Goal: Information Seeking & Learning: Learn about a topic

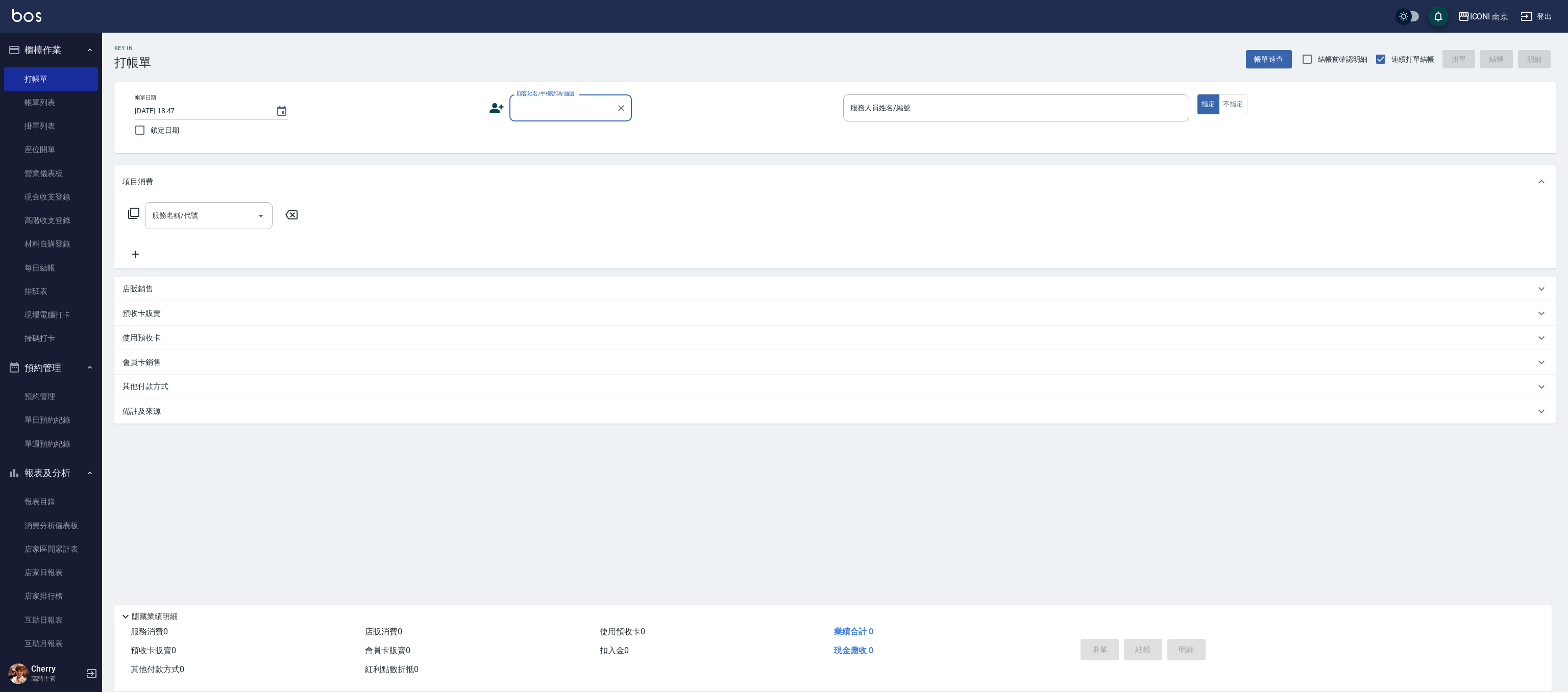
click at [557, 112] on input "顧客姓名/手機號碼/編號" at bounding box center [562, 107] width 98 height 18
click at [535, 115] on input "仕" at bounding box center [562, 107] width 98 height 18
drag, startPoint x: 523, startPoint y: 128, endPoint x: 612, endPoint y: 125, distance: 89.1
click at [523, 128] on li "邱仕嫈/0910190934/" at bounding box center [570, 134] width 122 height 17
type input "邱仕嫈/0910190934/"
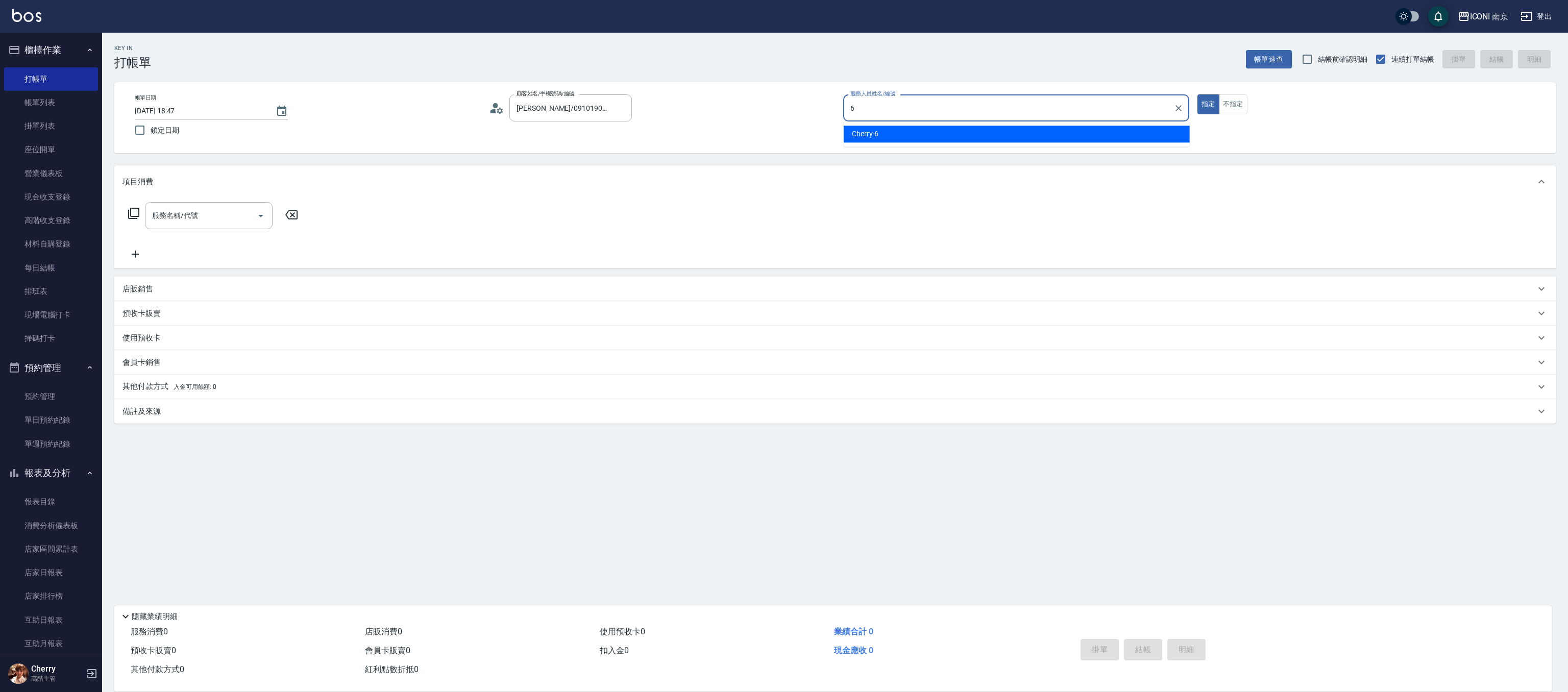
type input "6"
type button "true"
type input "Cherry-6"
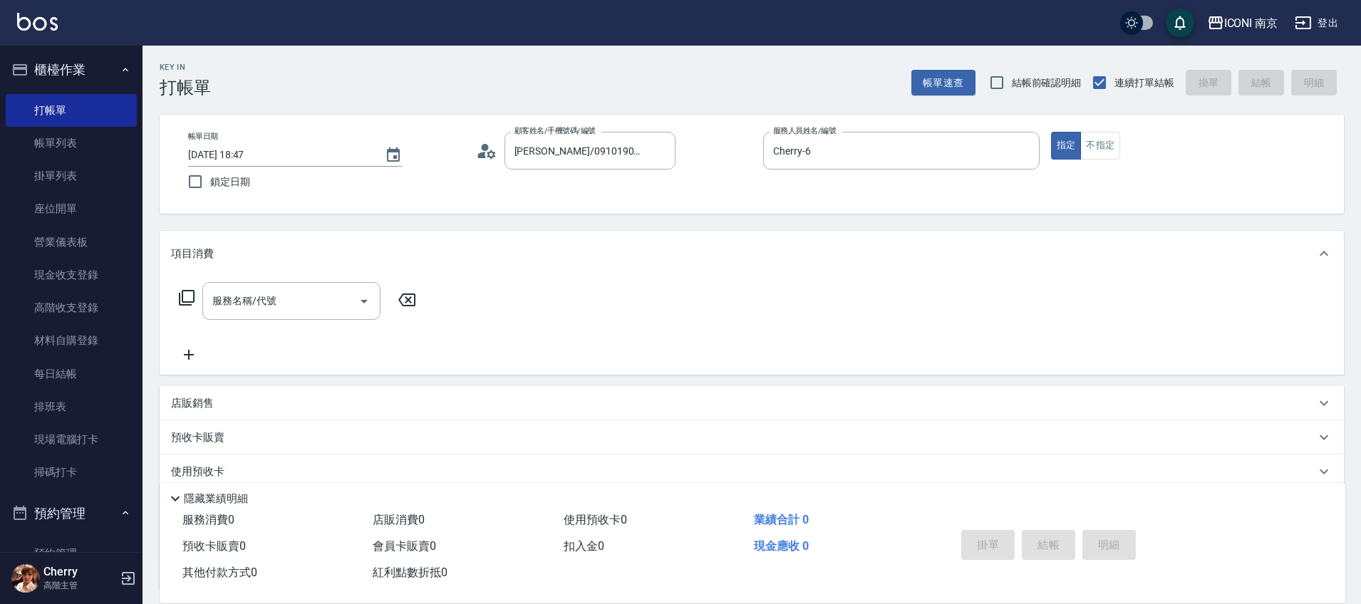
click at [187, 296] on icon at bounding box center [186, 297] width 17 height 17
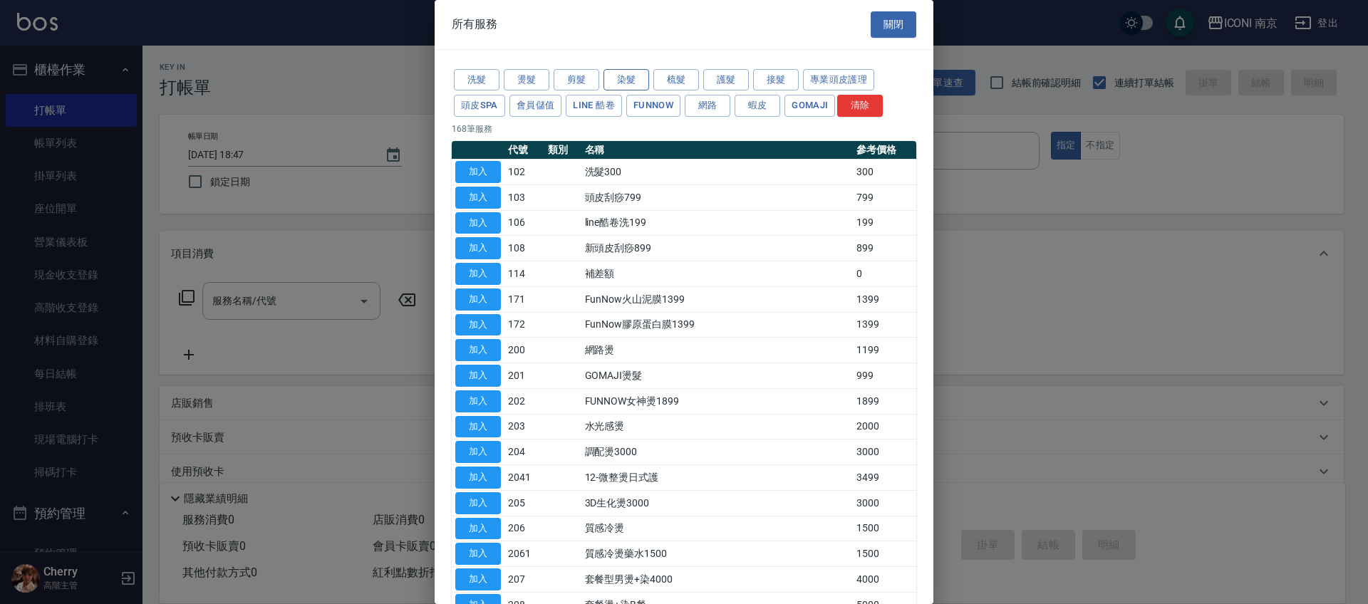
click at [615, 79] on button "染髮" at bounding box center [626, 80] width 46 height 22
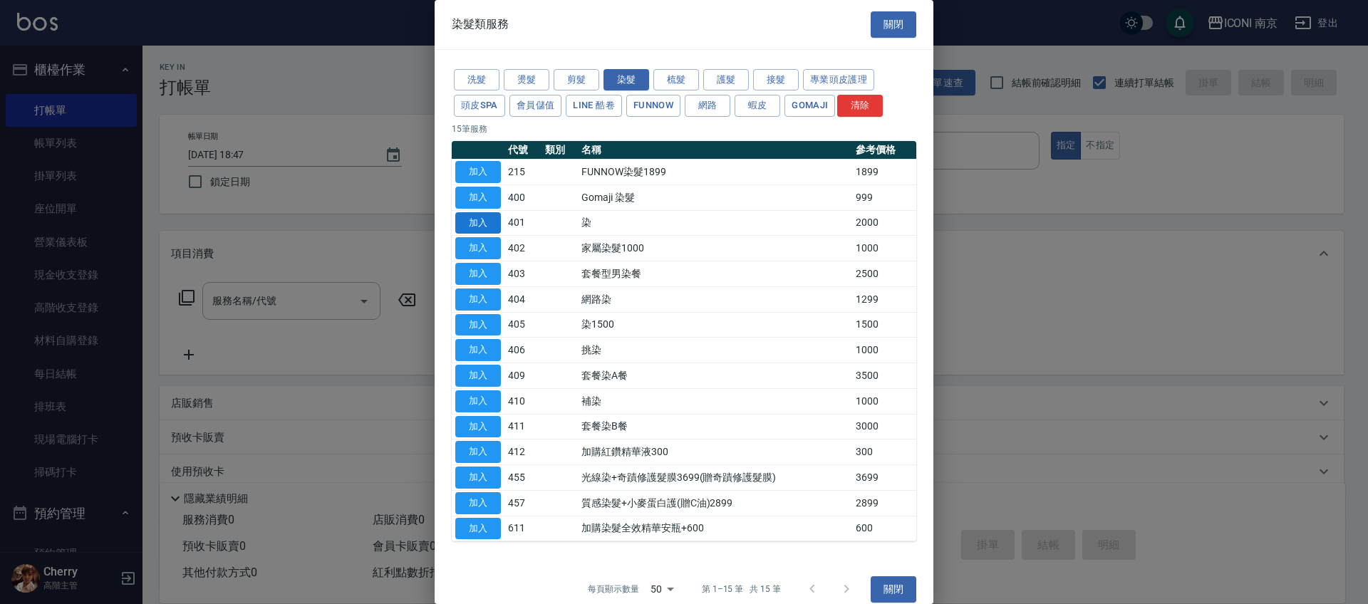
click at [478, 228] on button "加入" at bounding box center [478, 223] width 46 height 22
type input "染(401)"
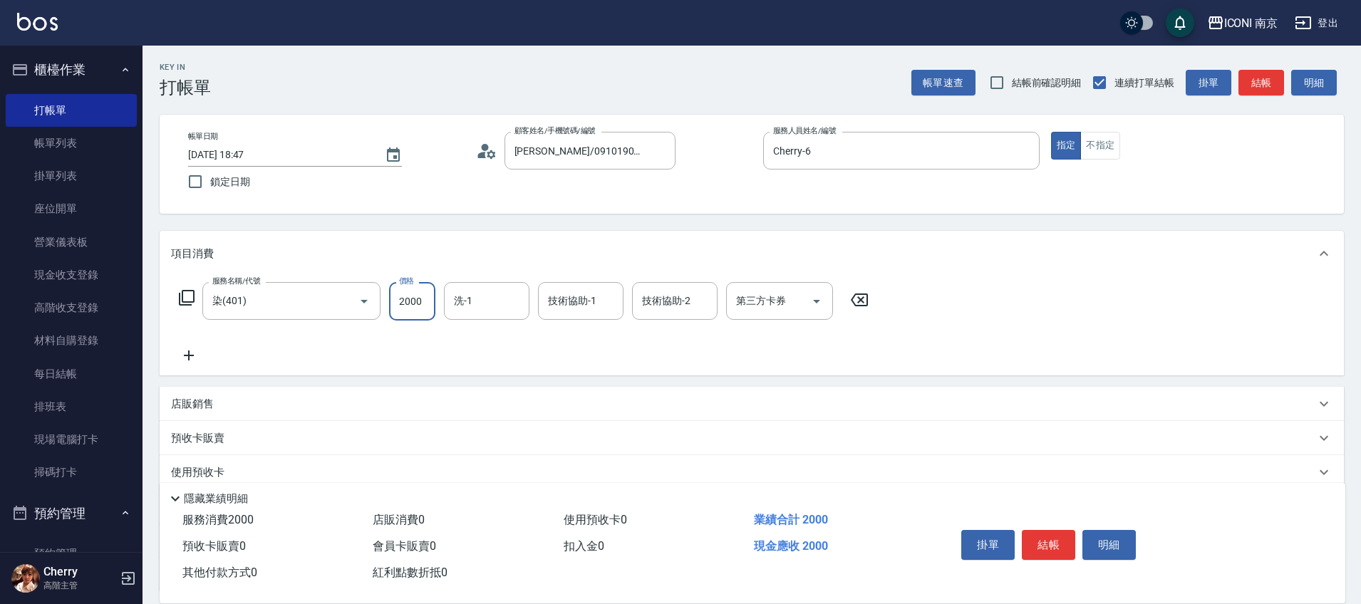
click at [405, 293] on input "2000" at bounding box center [412, 301] width 46 height 38
type input "2500"
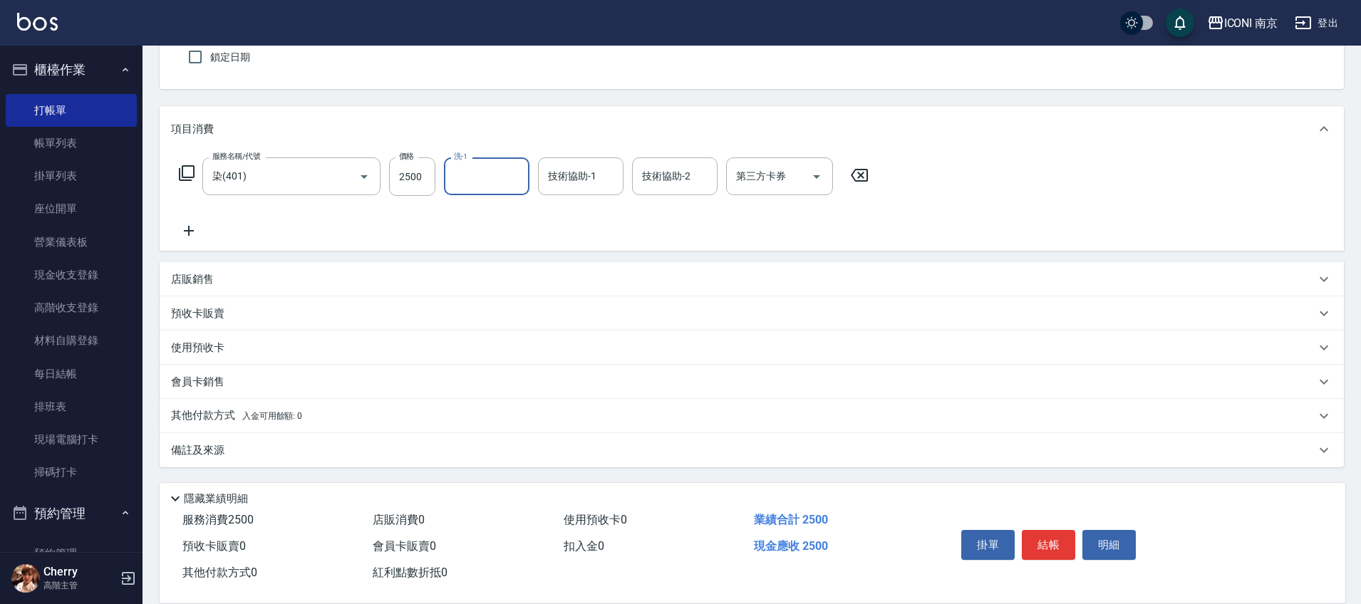
click at [237, 436] on div "備註及來源" at bounding box center [752, 450] width 1184 height 34
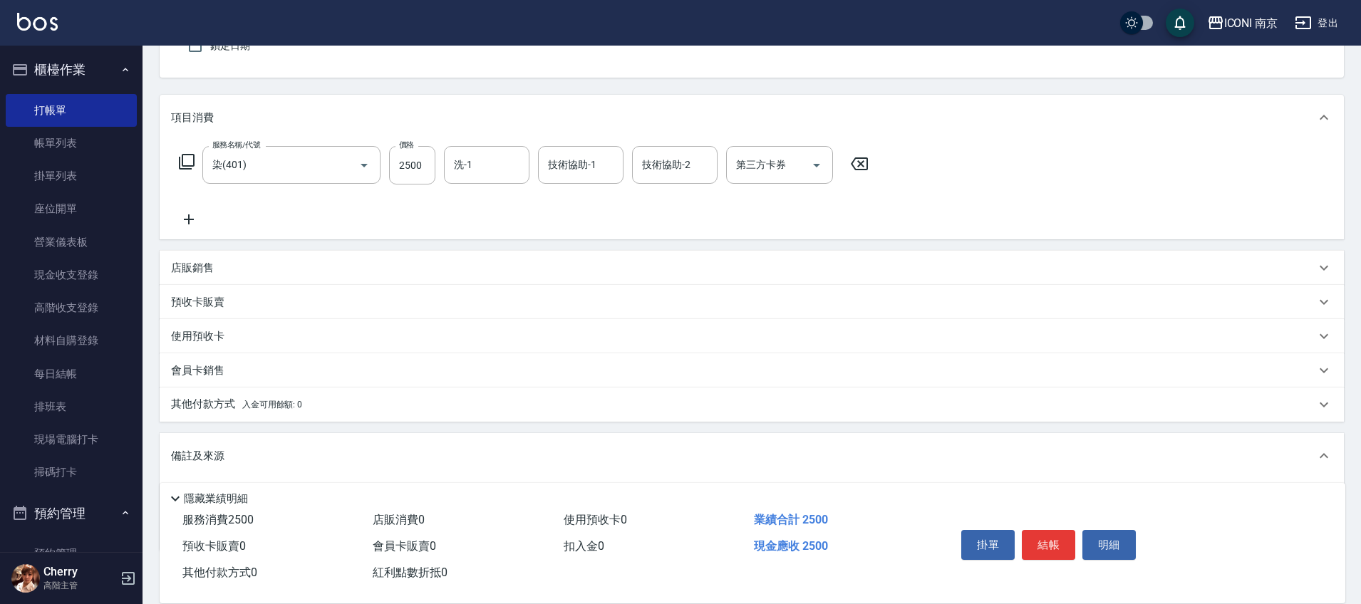
scroll to position [214, 0]
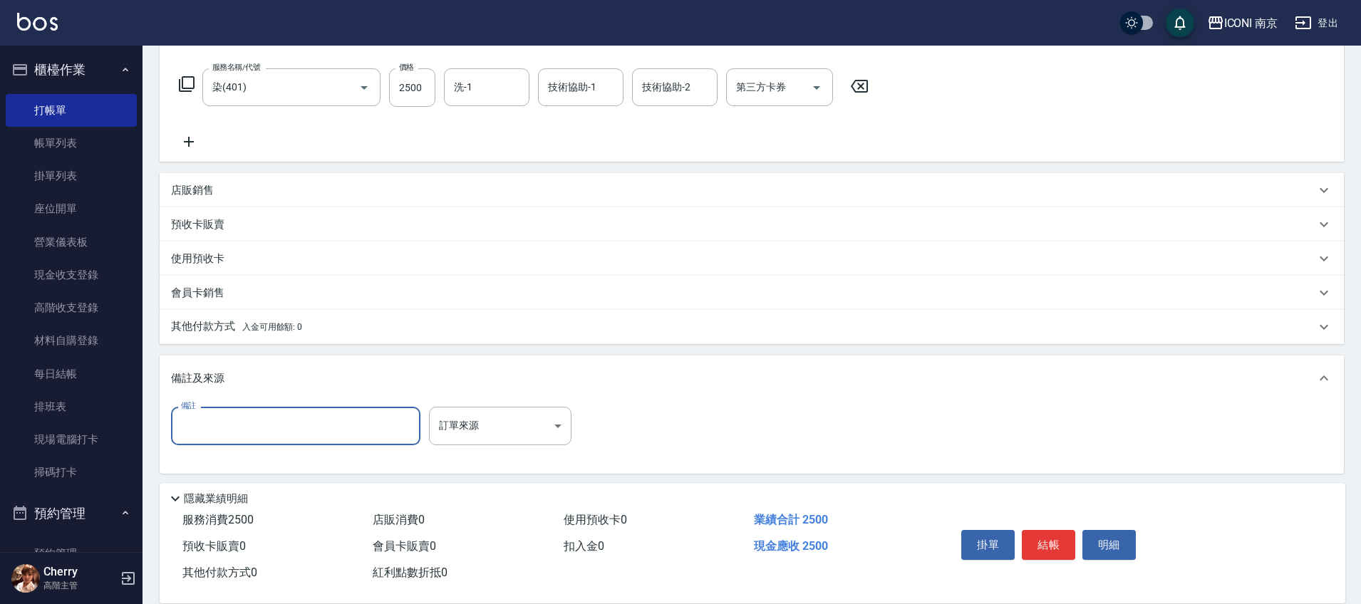
click at [295, 419] on input "備註" at bounding box center [295, 426] width 249 height 38
click at [460, 430] on body "ICONI 南京 登出 櫃檯作業 打帳單 帳單列表 掛單列表 座位開單 營業儀表板 現金收支登錄 高階收支登錄 材料自購登錄 每日結帳 排班表 現場電腦打卡 …" at bounding box center [680, 198] width 1361 height 824
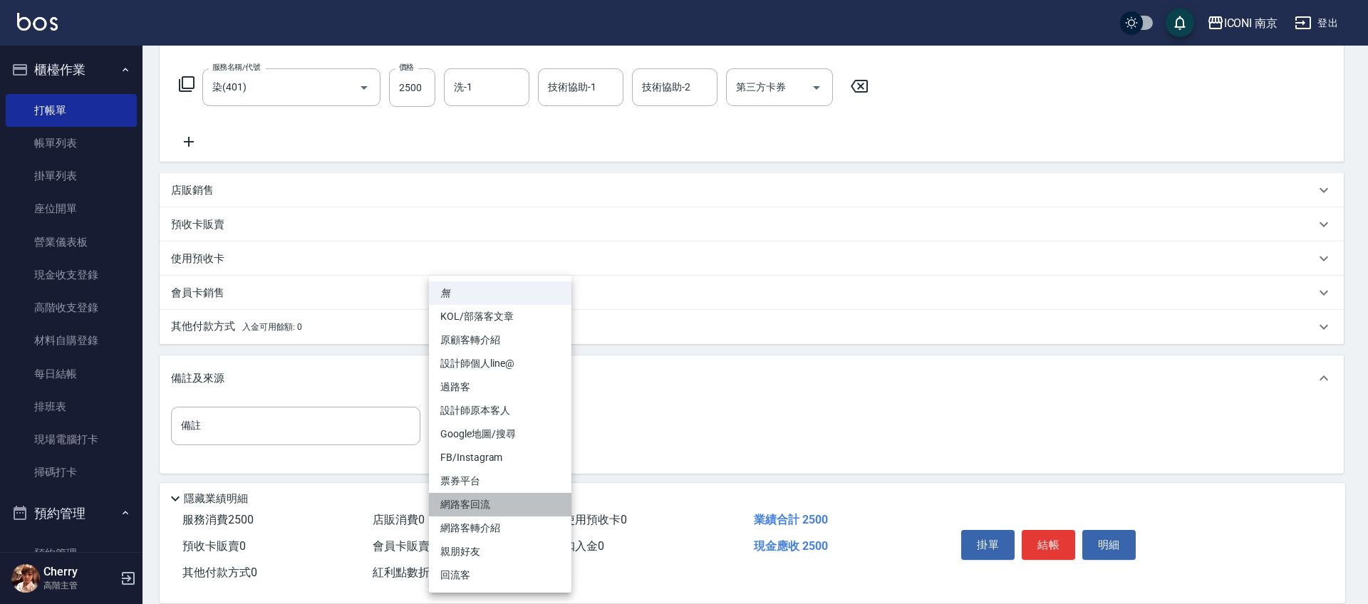
click at [482, 505] on li "網路客回流" at bounding box center [500, 505] width 142 height 24
type input "網路客回流"
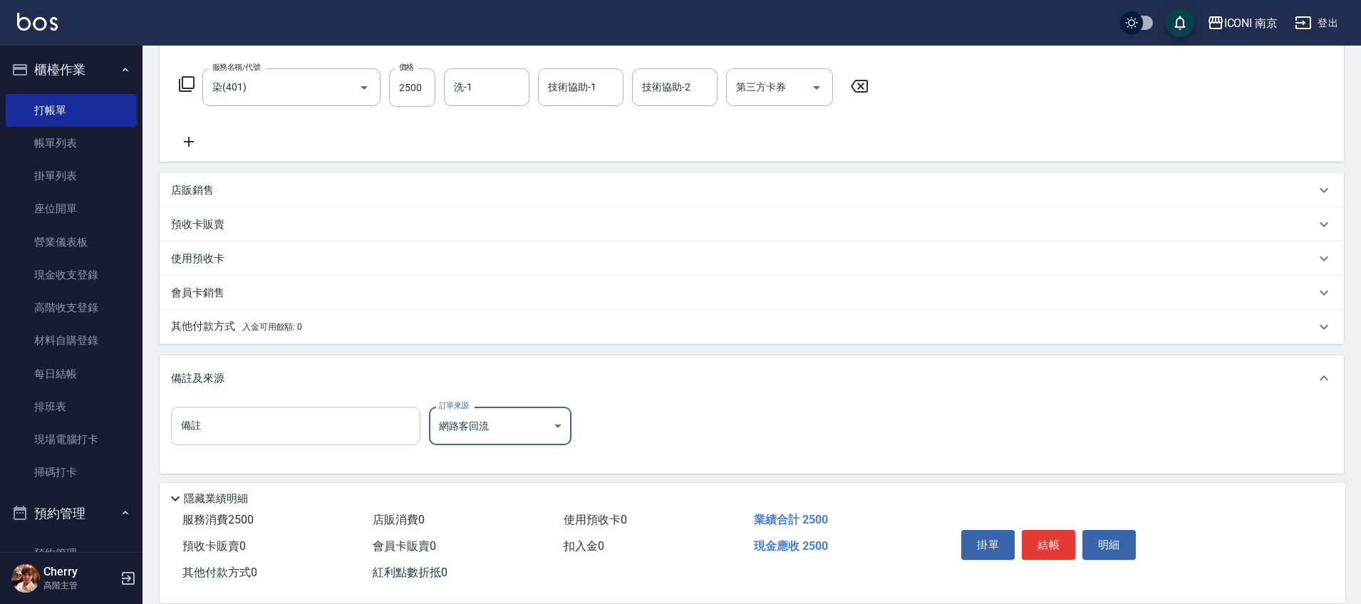
click at [351, 425] on input "備註" at bounding box center [295, 426] width 249 height 38
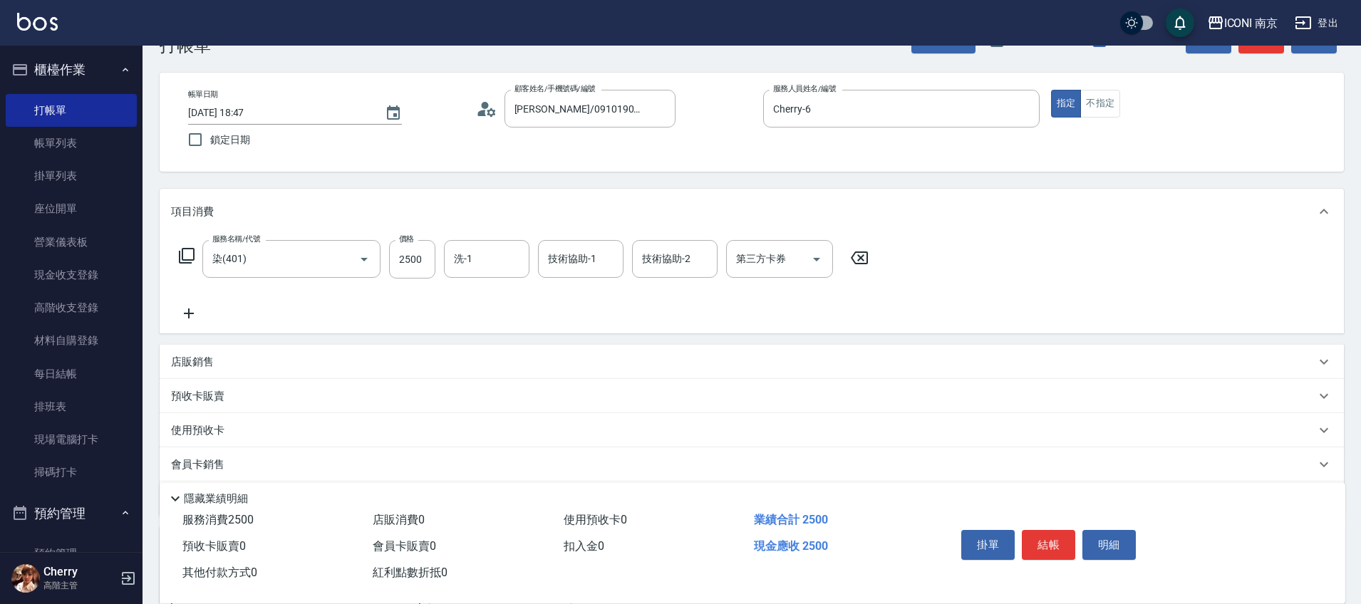
scroll to position [0, 0]
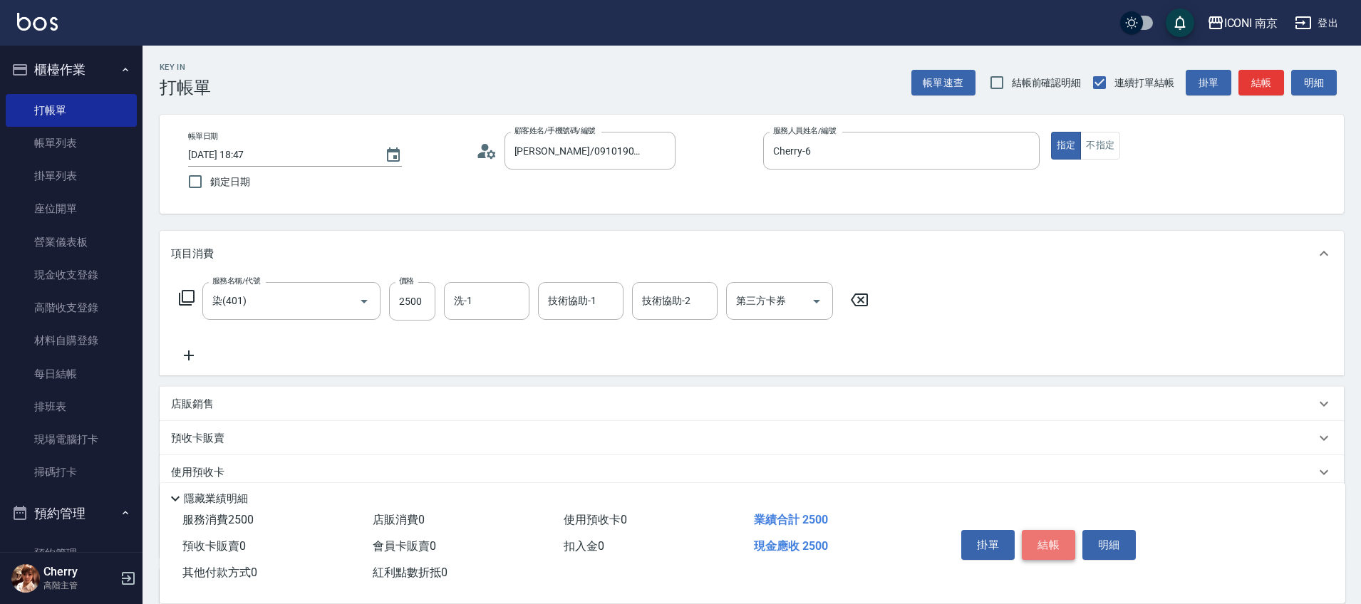
click at [1049, 533] on button "結帳" at bounding box center [1048, 545] width 53 height 30
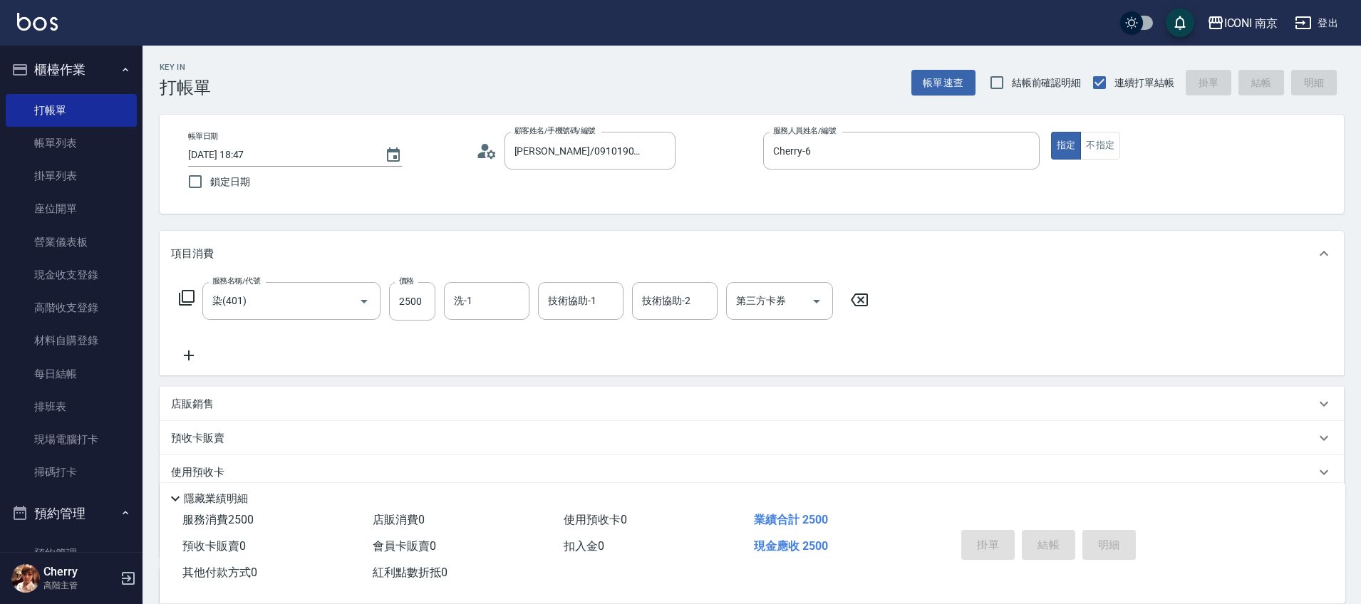
type input "2025/10/14 21:17"
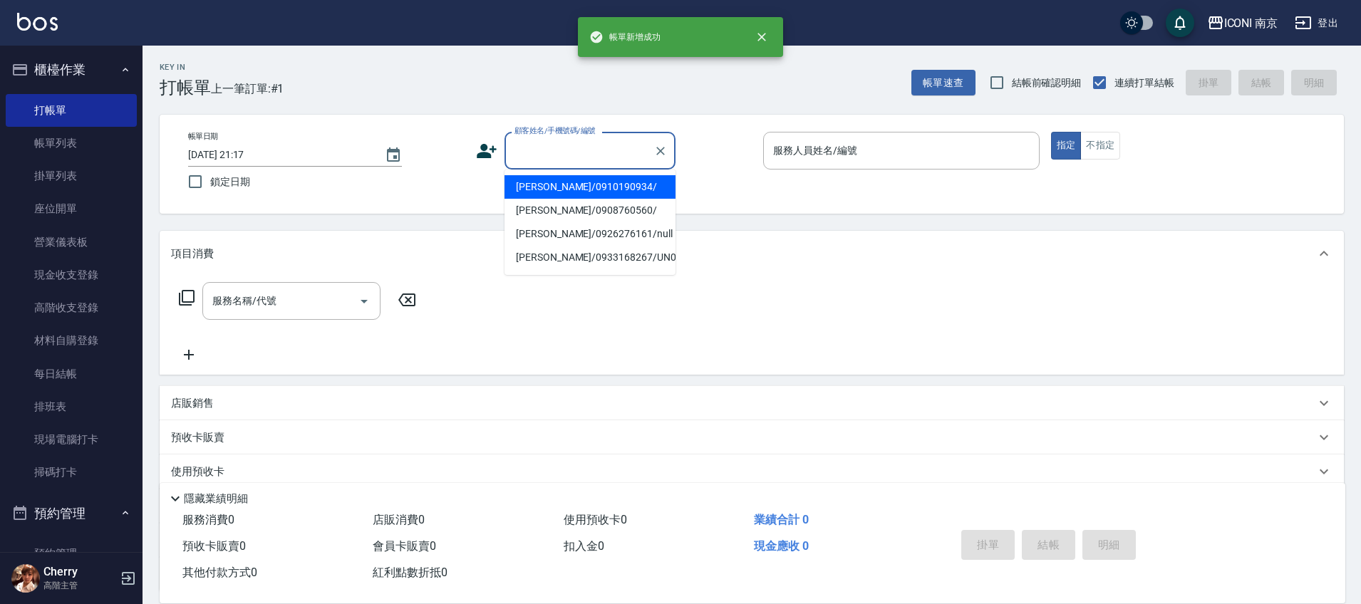
click at [598, 157] on input "顧客姓名/手機號碼/編號" at bounding box center [579, 150] width 137 height 25
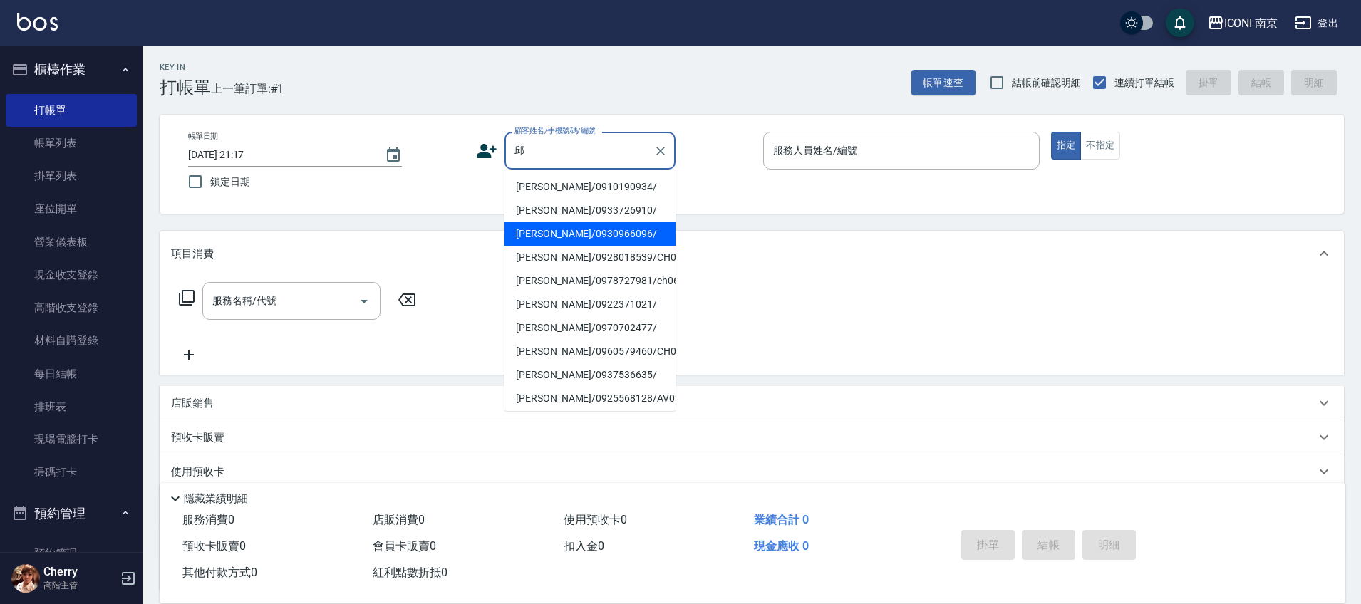
click at [599, 236] on li "邱瀚儀/0930966096/" at bounding box center [589, 234] width 171 height 24
type input "邱瀚儀/0930966096/"
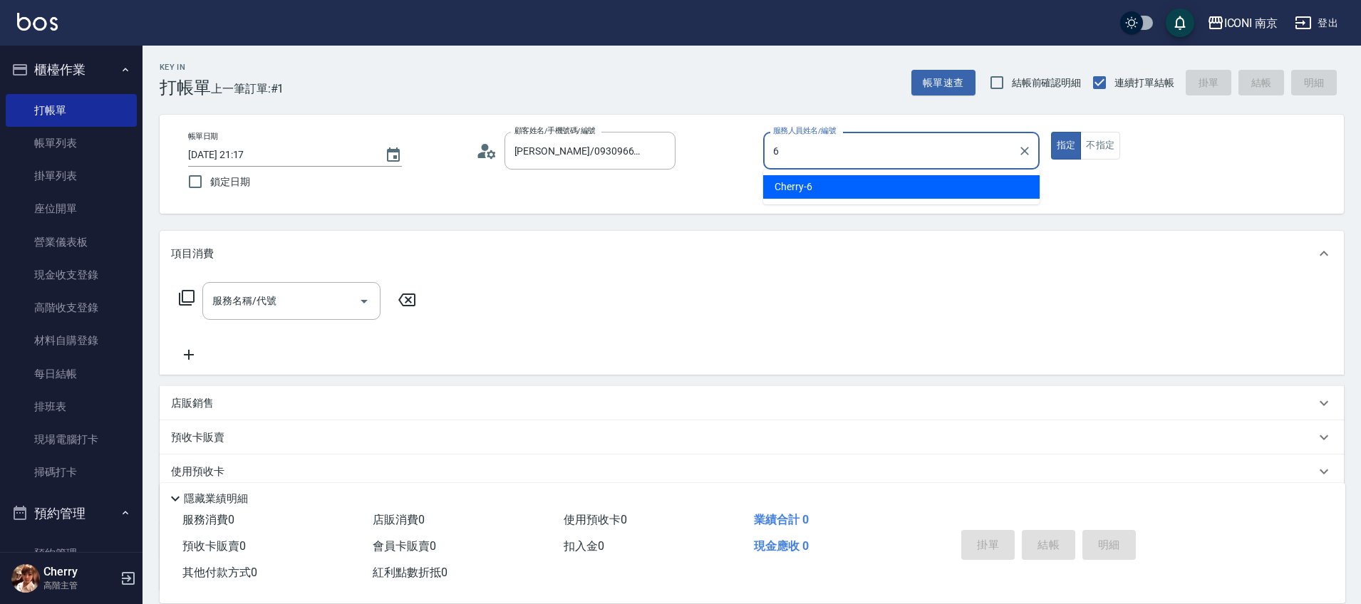
type input "Cherry-6"
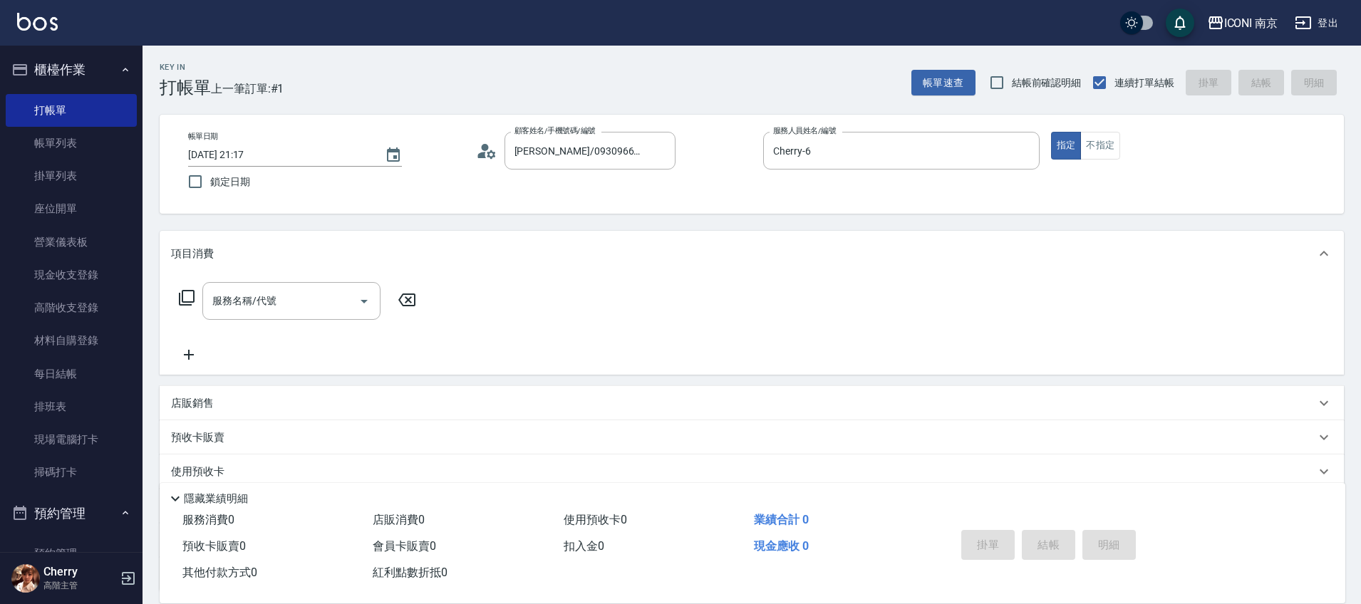
click at [182, 300] on icon at bounding box center [187, 298] width 16 height 16
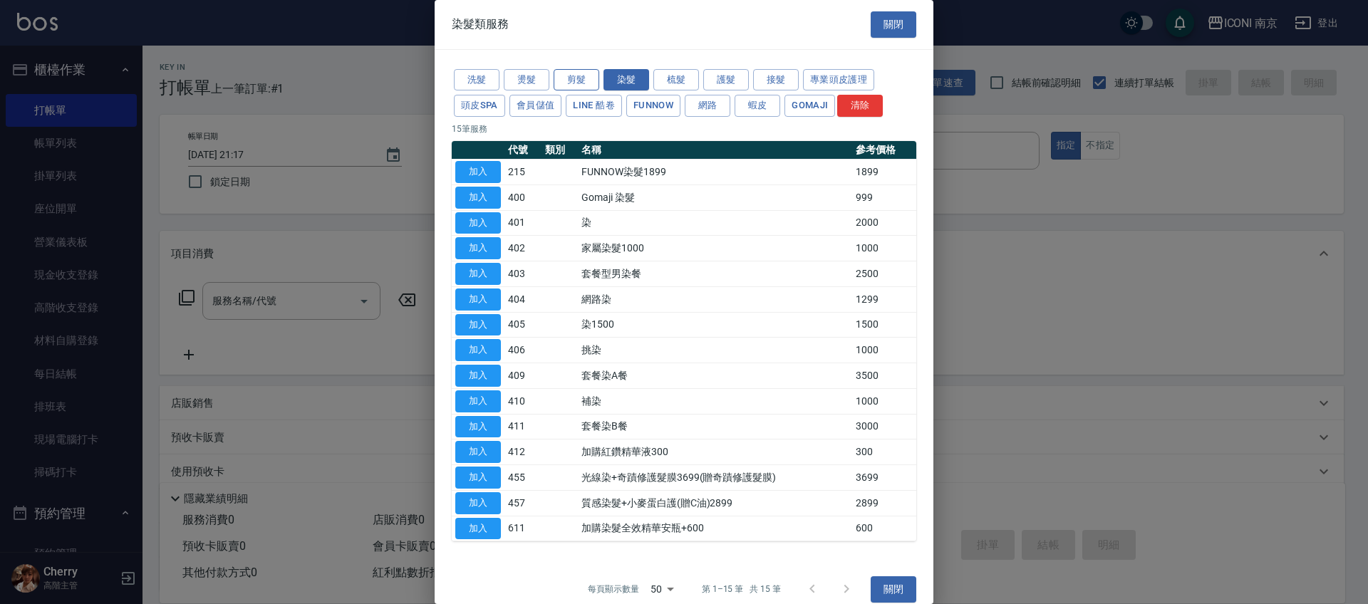
click at [585, 73] on button "剪髮" at bounding box center [577, 80] width 46 height 22
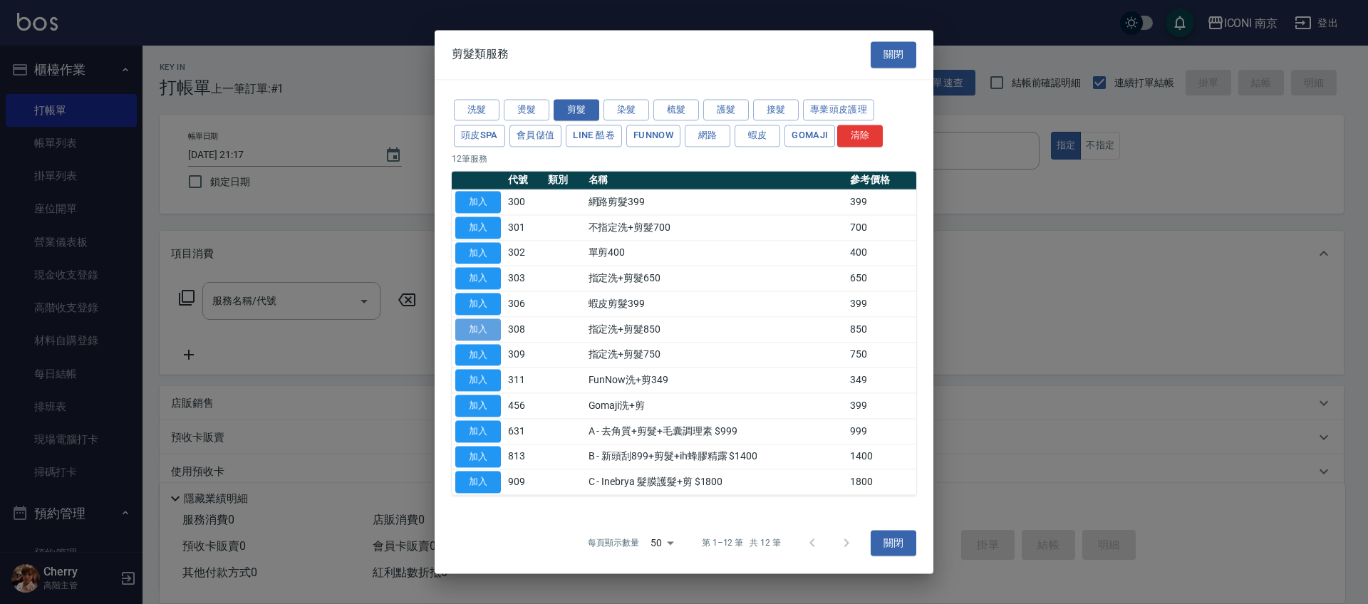
click at [479, 333] on button "加入" at bounding box center [478, 329] width 46 height 22
type input "指定洗+剪髮850(308)"
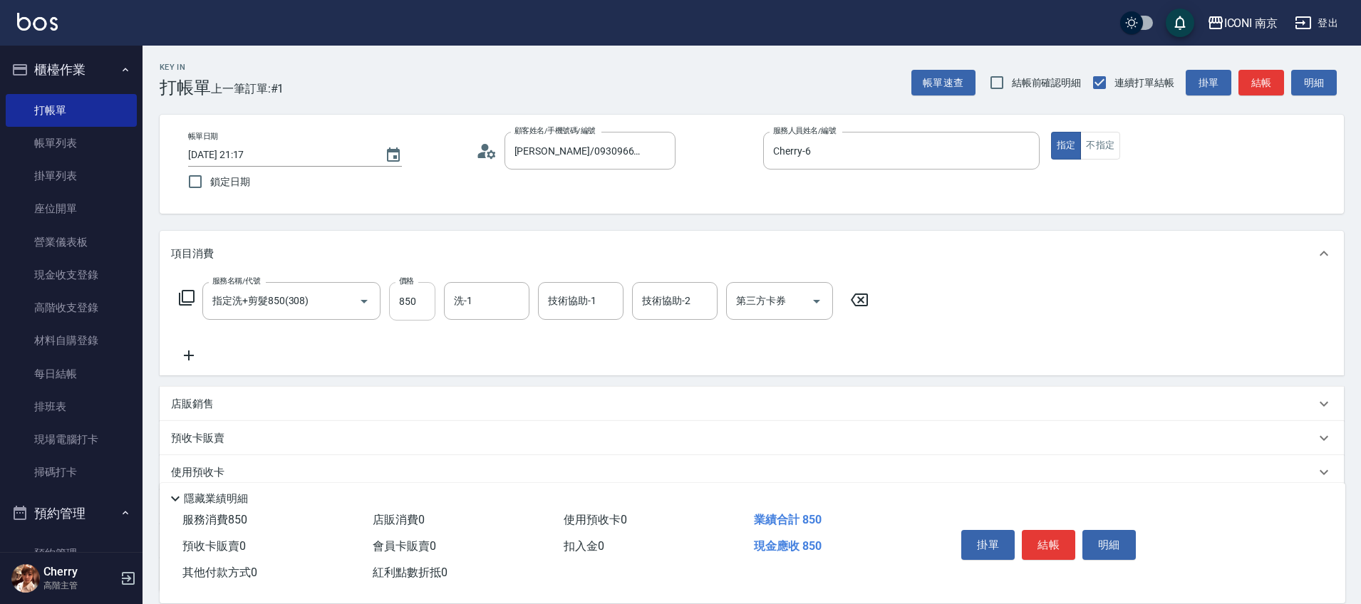
click at [409, 302] on input "850" at bounding box center [412, 301] width 46 height 38
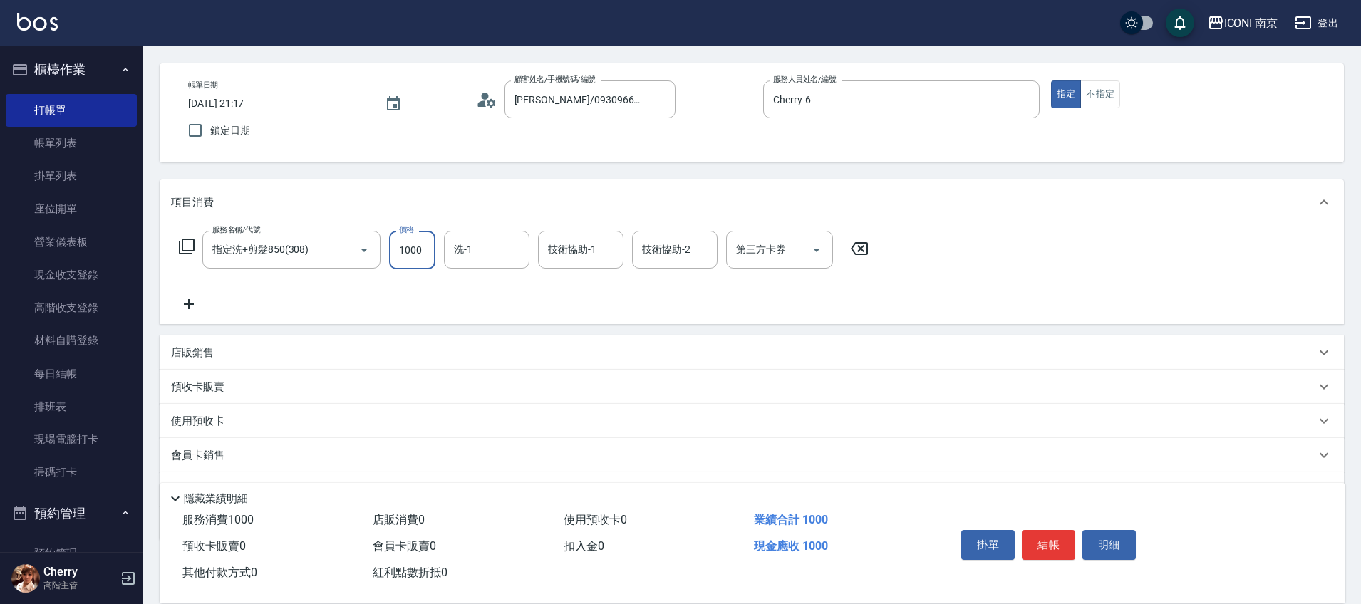
scroll to position [125, 0]
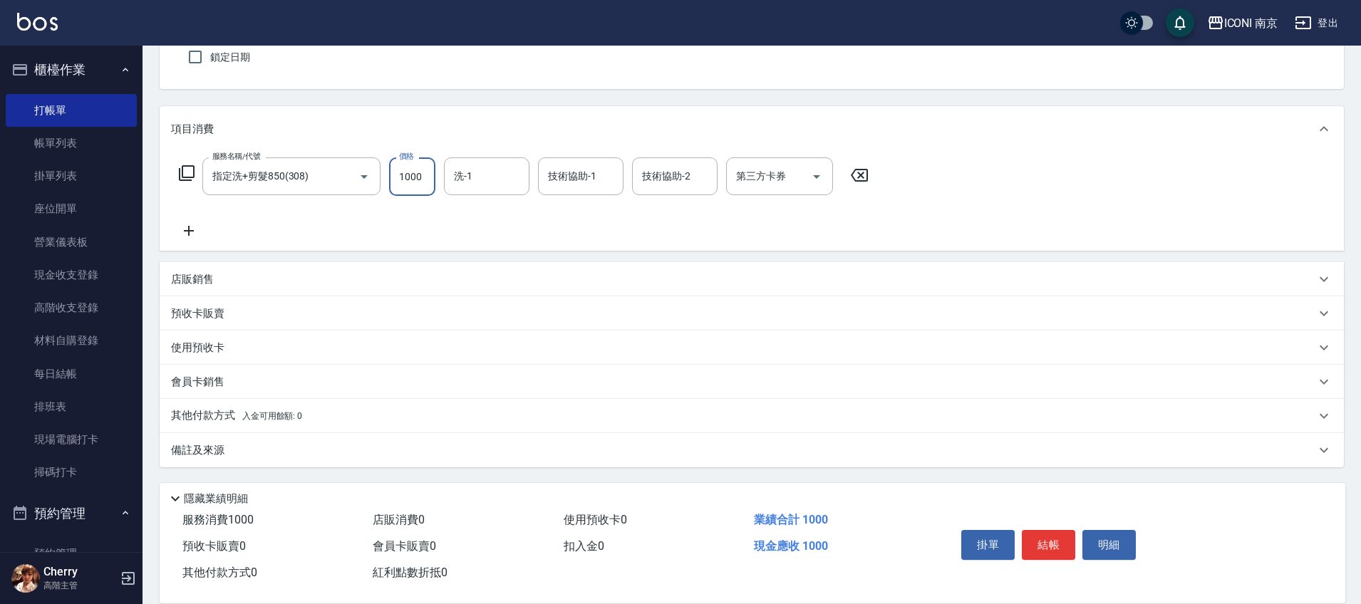
type input "1000"
click at [229, 454] on div "備註及來源" at bounding box center [743, 450] width 1144 height 15
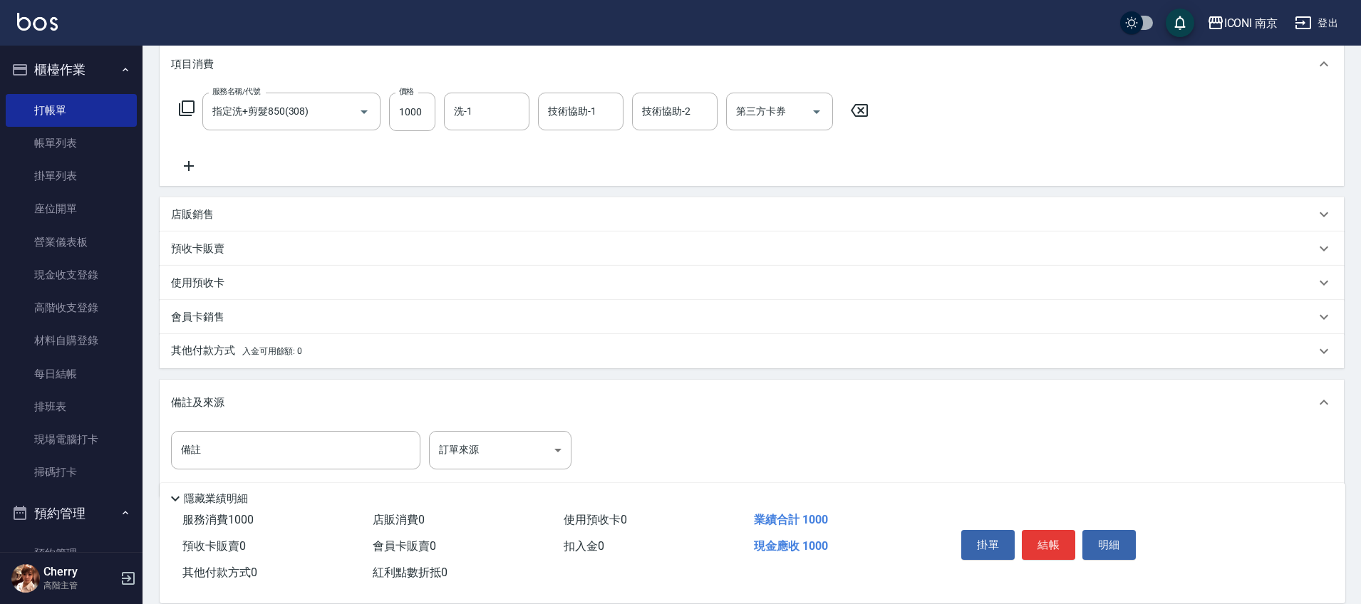
scroll to position [220, 0]
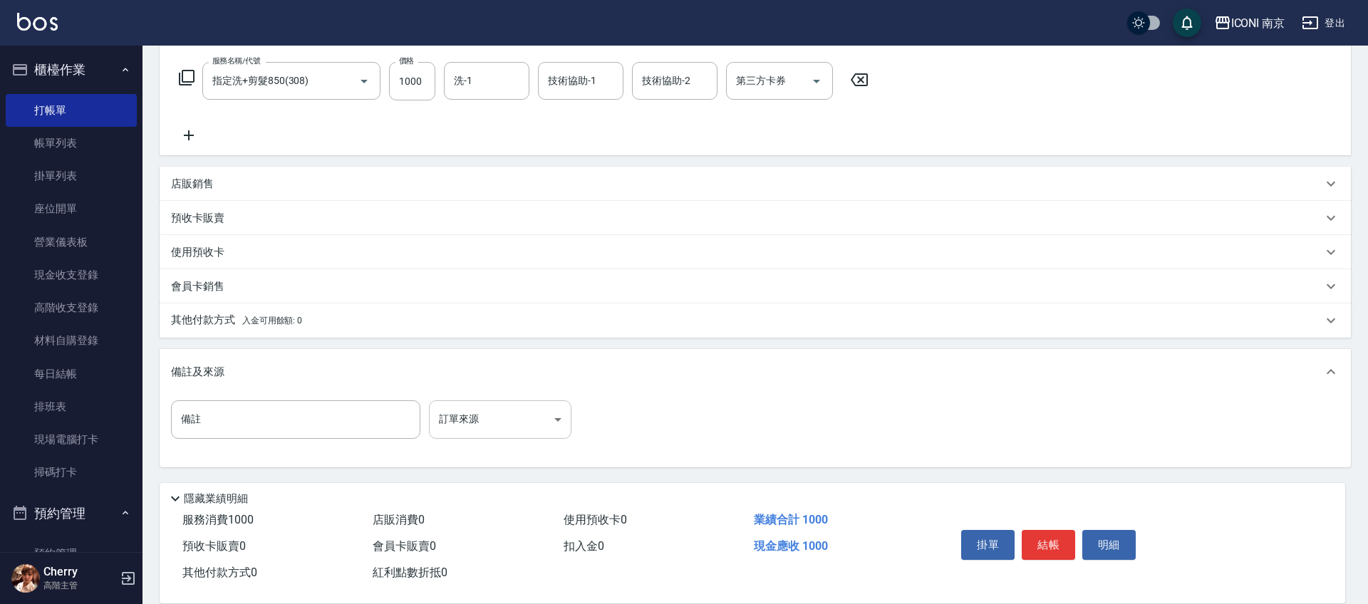
click at [483, 413] on body "ICONI 南京 登出 櫃檯作業 打帳單 帳單列表 掛單列表 座位開單 營業儀表板 現金收支登錄 高階收支登錄 材料自購登錄 每日結帳 排班表 現場電腦打卡 …" at bounding box center [684, 192] width 1368 height 824
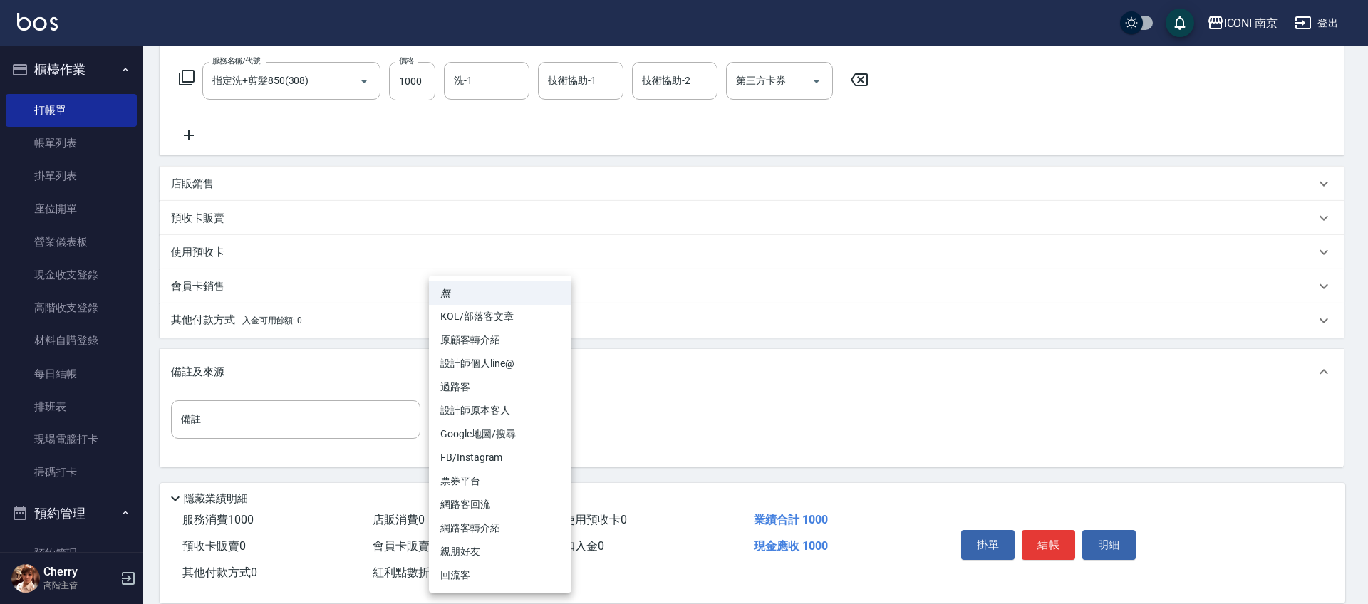
click at [501, 403] on li "設計師原本客人" at bounding box center [500, 411] width 142 height 24
type input "設計師原本客人"
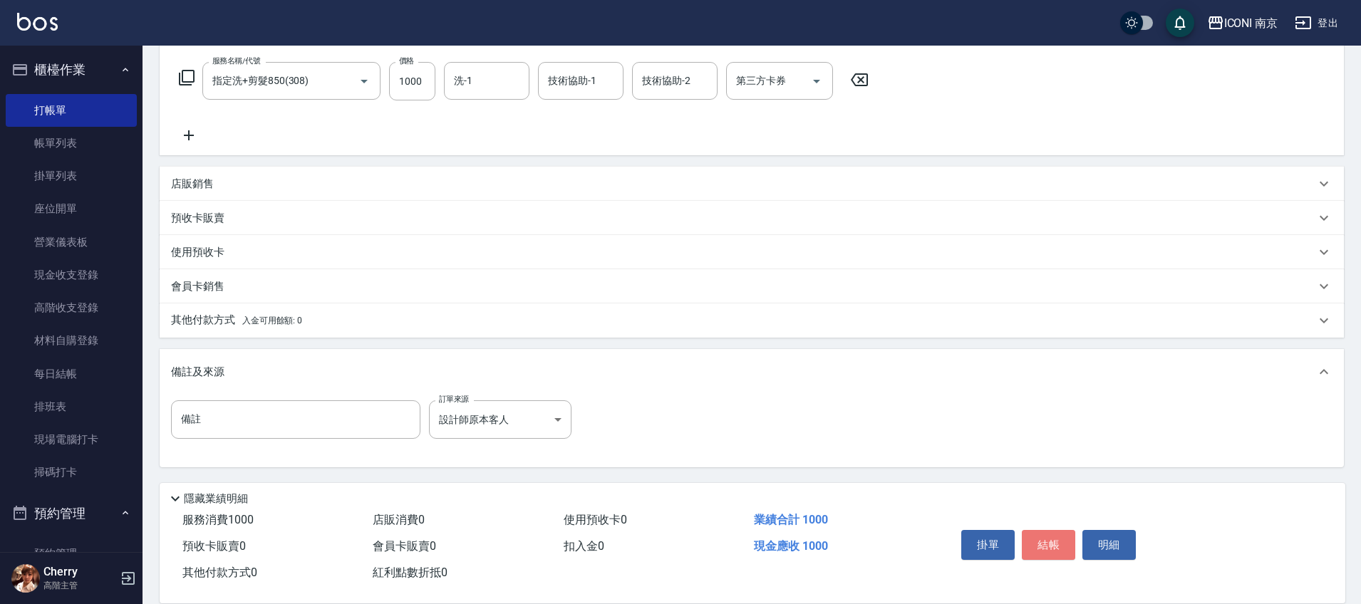
click at [1049, 541] on button "結帳" at bounding box center [1048, 545] width 53 height 30
type input "2025/10/14 21:20"
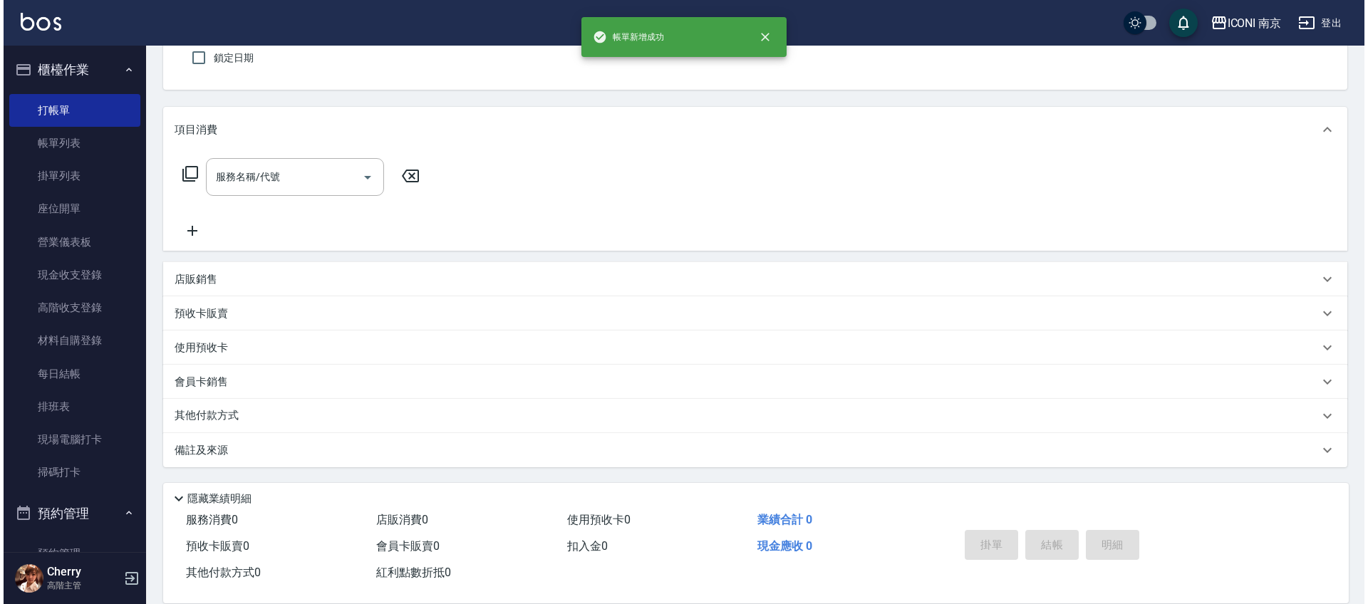
scroll to position [0, 0]
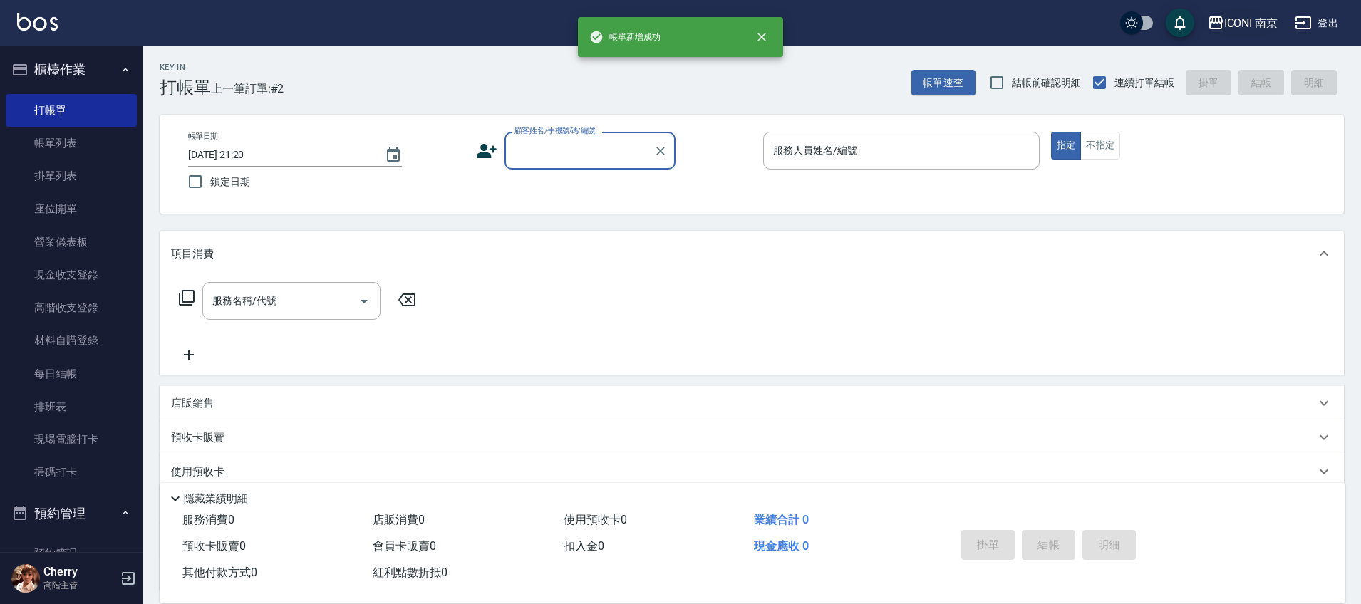
click at [1245, 19] on div "ICONI 南京" at bounding box center [1251, 23] width 54 height 18
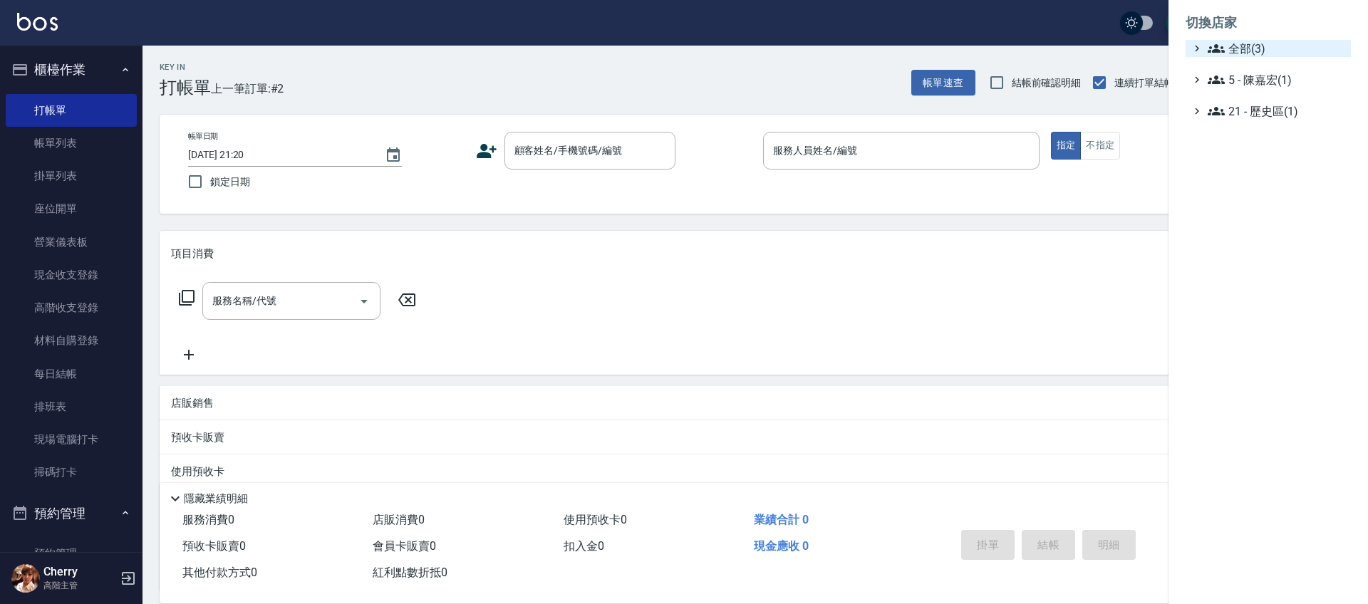
click at [1240, 43] on span "全部(3)" at bounding box center [1277, 48] width 138 height 17
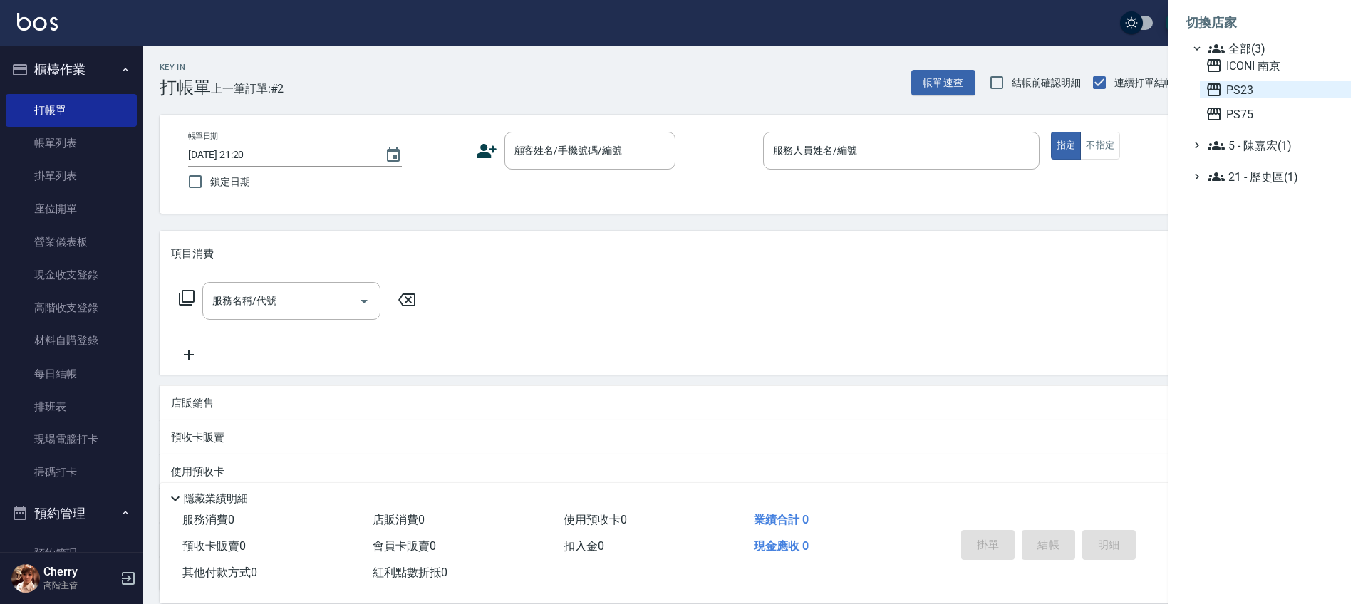
click at [1237, 83] on span "PS23" at bounding box center [1276, 89] width 140 height 17
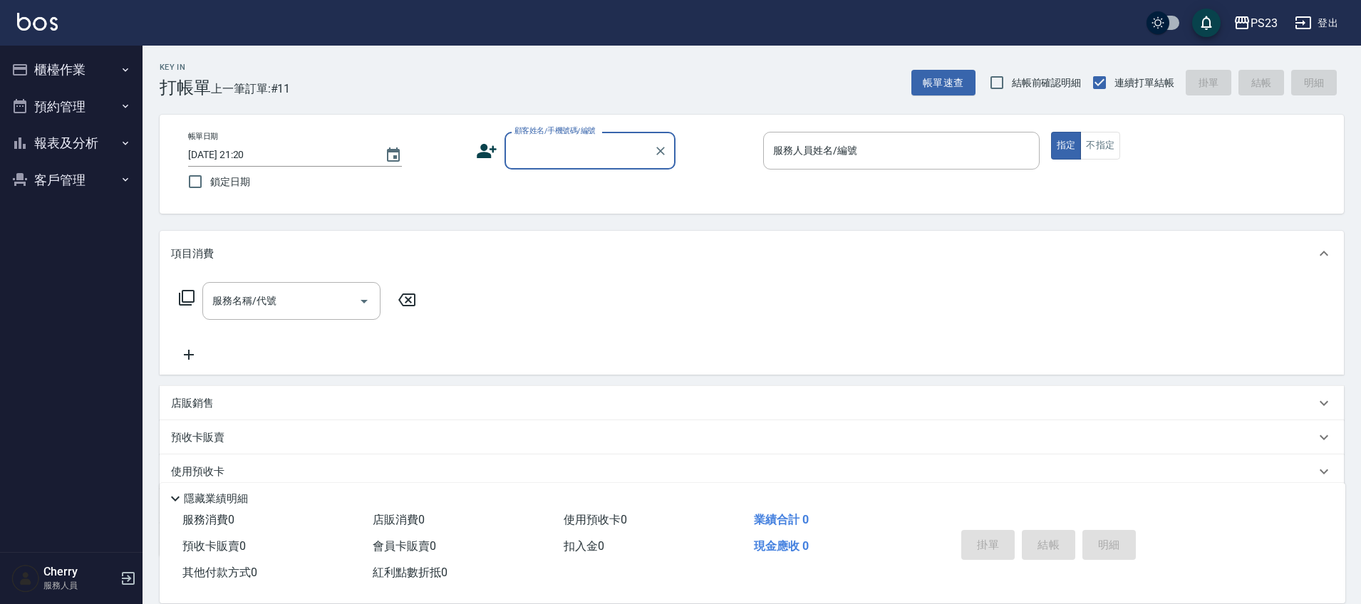
click at [68, 149] on button "報表及分析" at bounding box center [71, 143] width 131 height 37
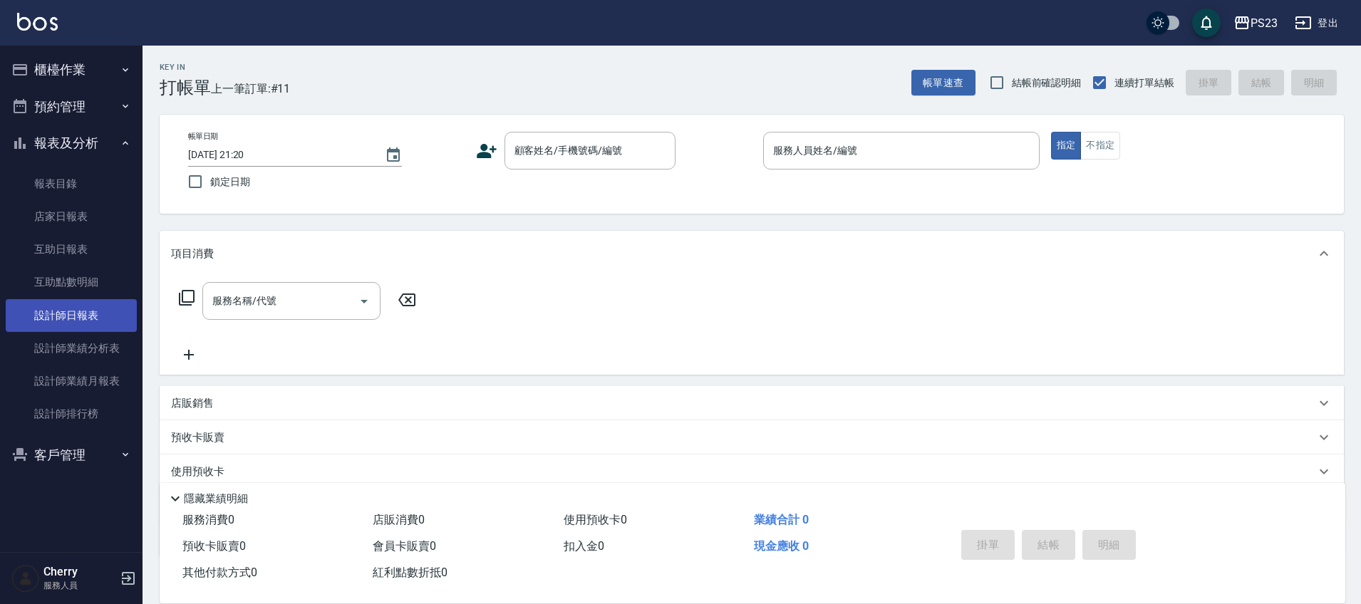
click at [91, 318] on link "設計師日報表" at bounding box center [71, 315] width 131 height 33
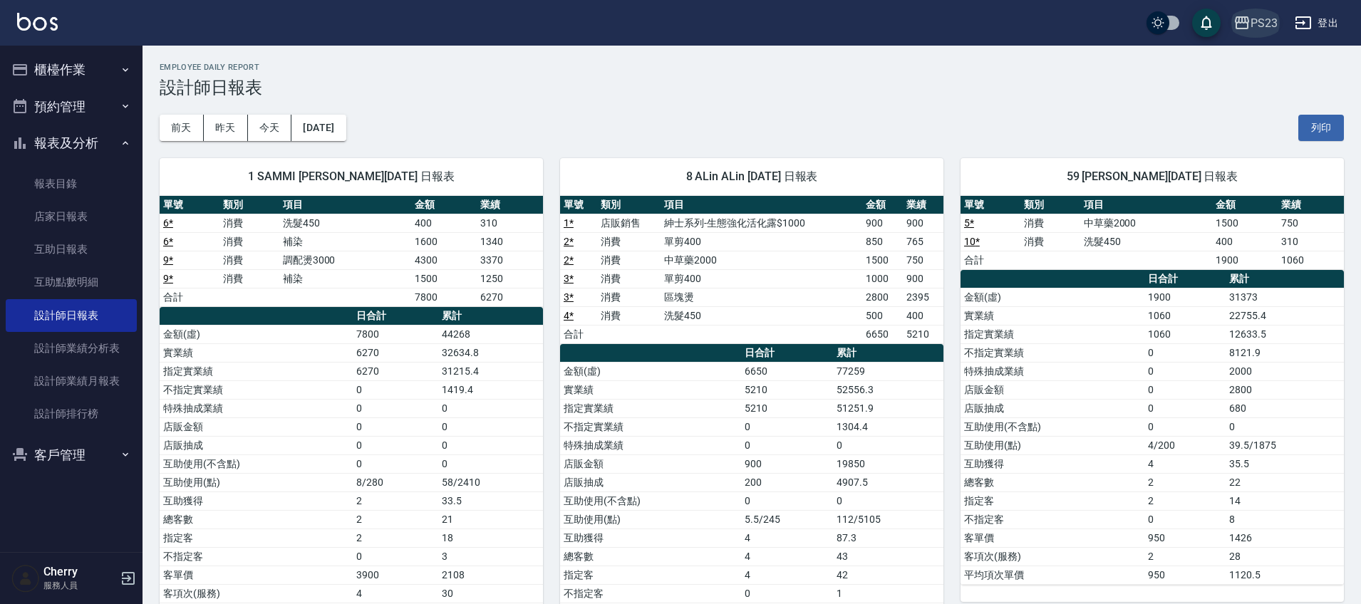
click at [1265, 22] on div "PS23" at bounding box center [1263, 23] width 27 height 18
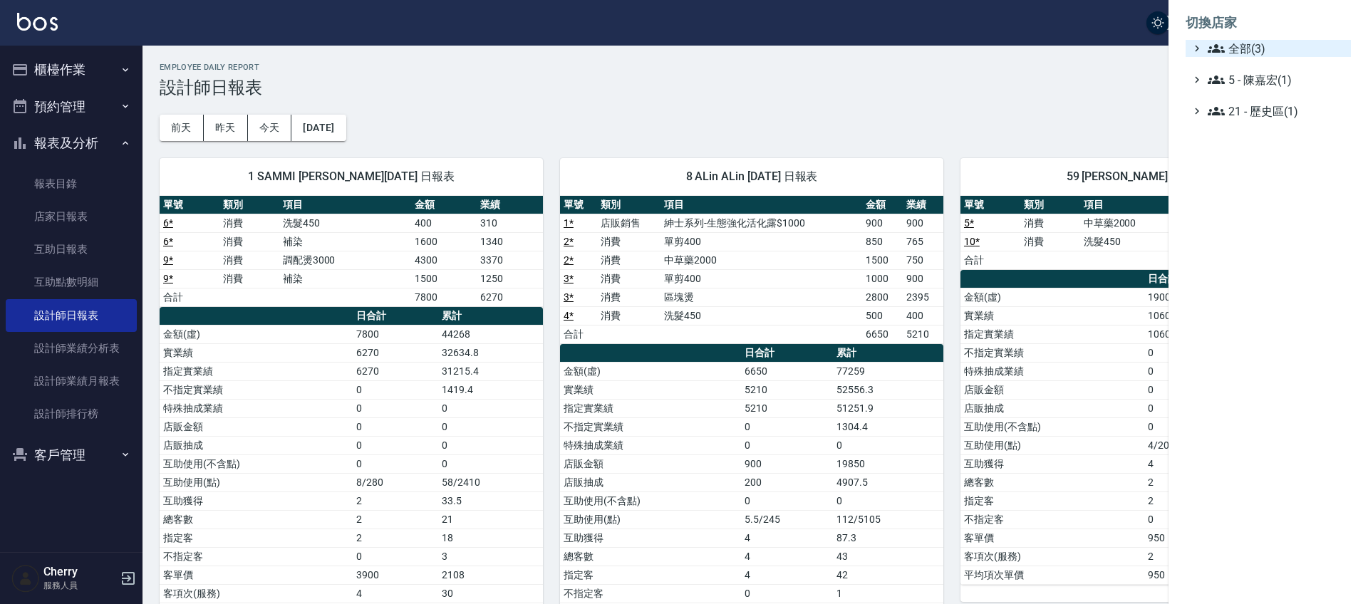
click at [1241, 55] on span "全部(3)" at bounding box center [1277, 48] width 138 height 17
click at [1252, 46] on span "全部(3)" at bounding box center [1277, 48] width 138 height 17
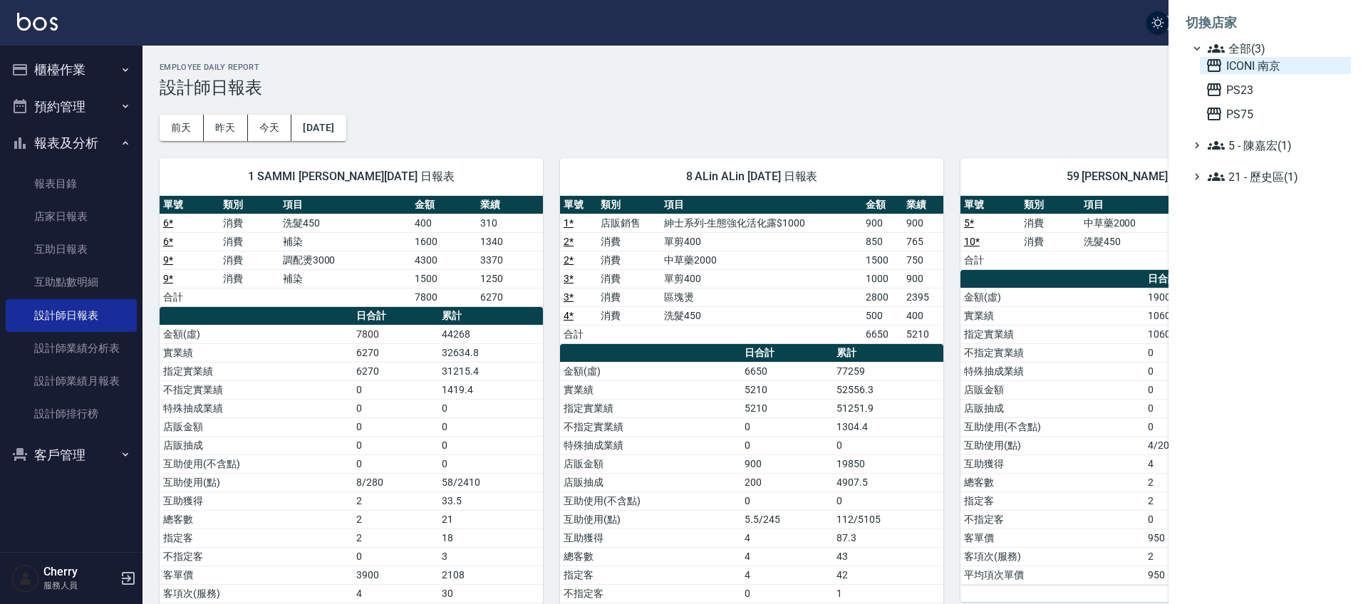
click at [1245, 66] on span "ICONI 南京" at bounding box center [1276, 65] width 140 height 17
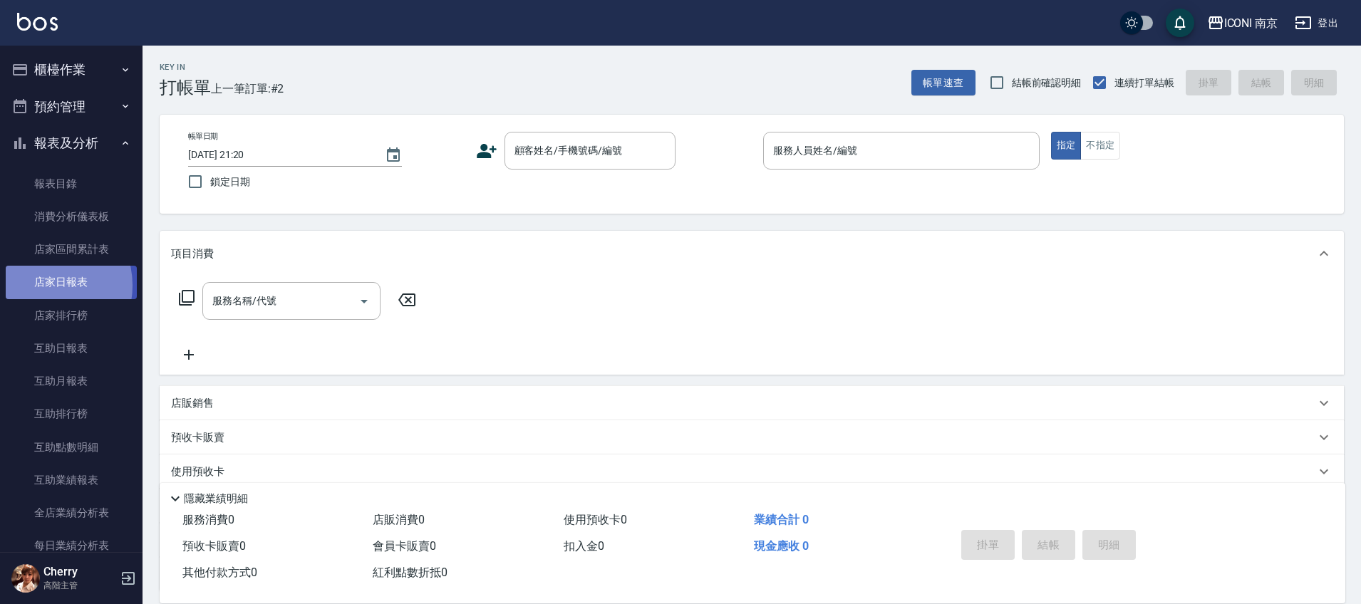
click at [46, 285] on link "店家日報表" at bounding box center [71, 282] width 131 height 33
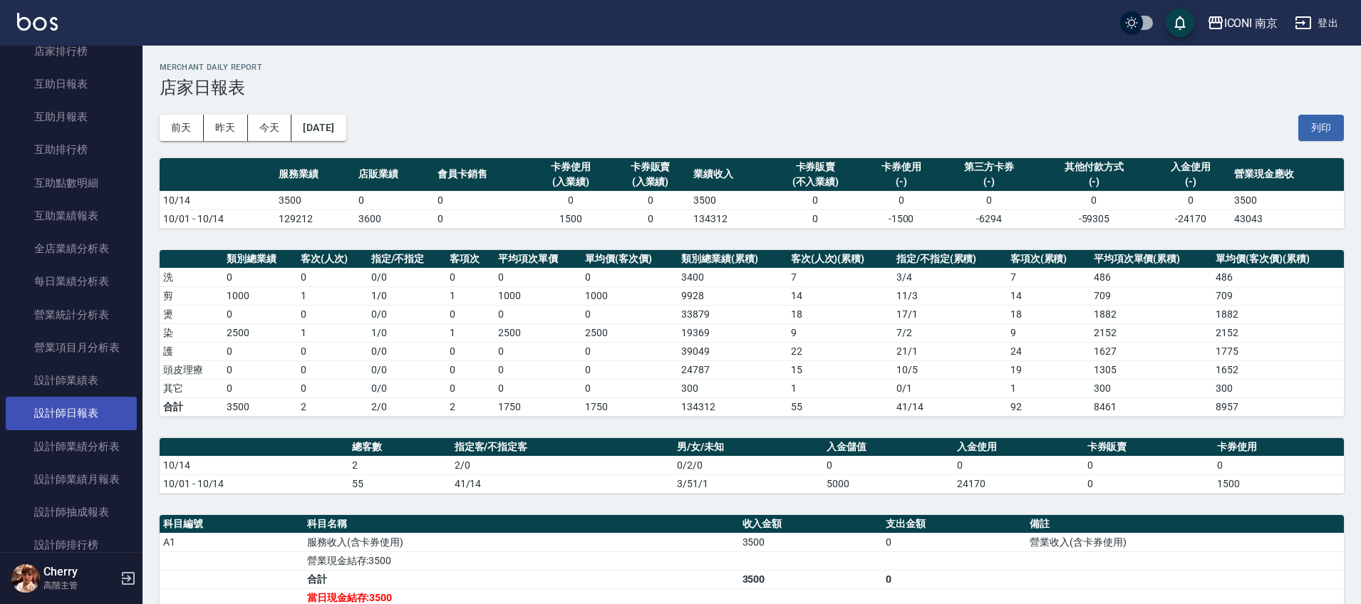
scroll to position [267, 0]
click at [70, 420] on link "設計師日報表" at bounding box center [71, 410] width 131 height 33
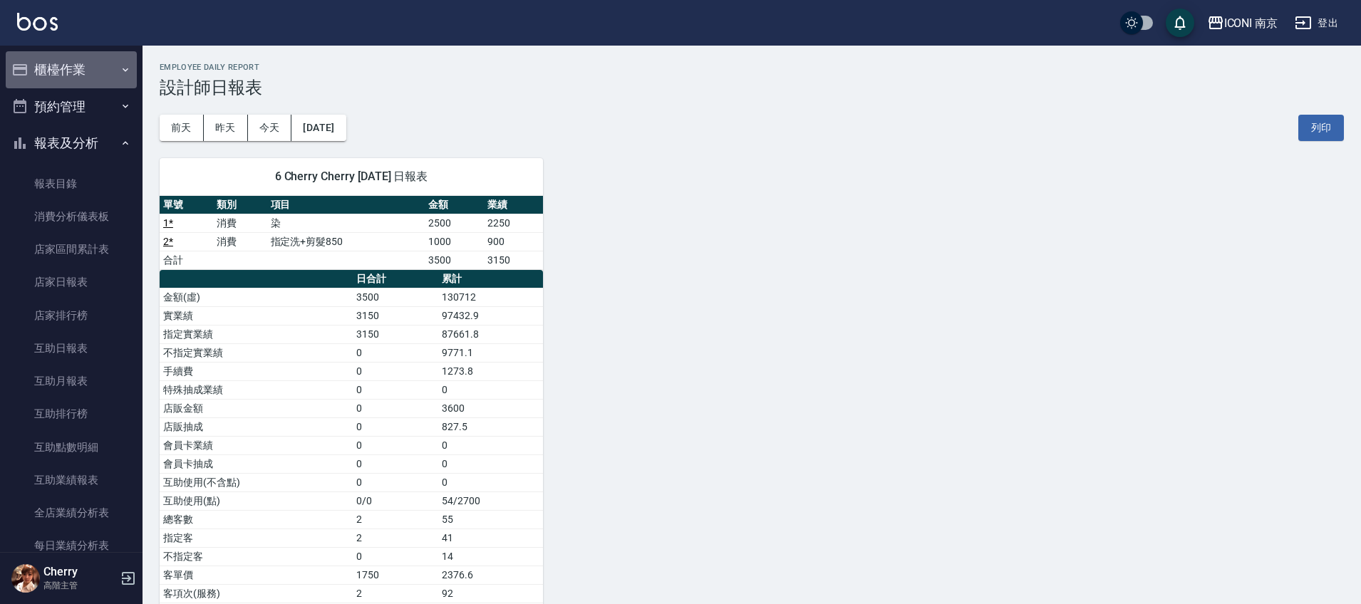
click at [77, 83] on button "櫃檯作業" at bounding box center [71, 69] width 131 height 37
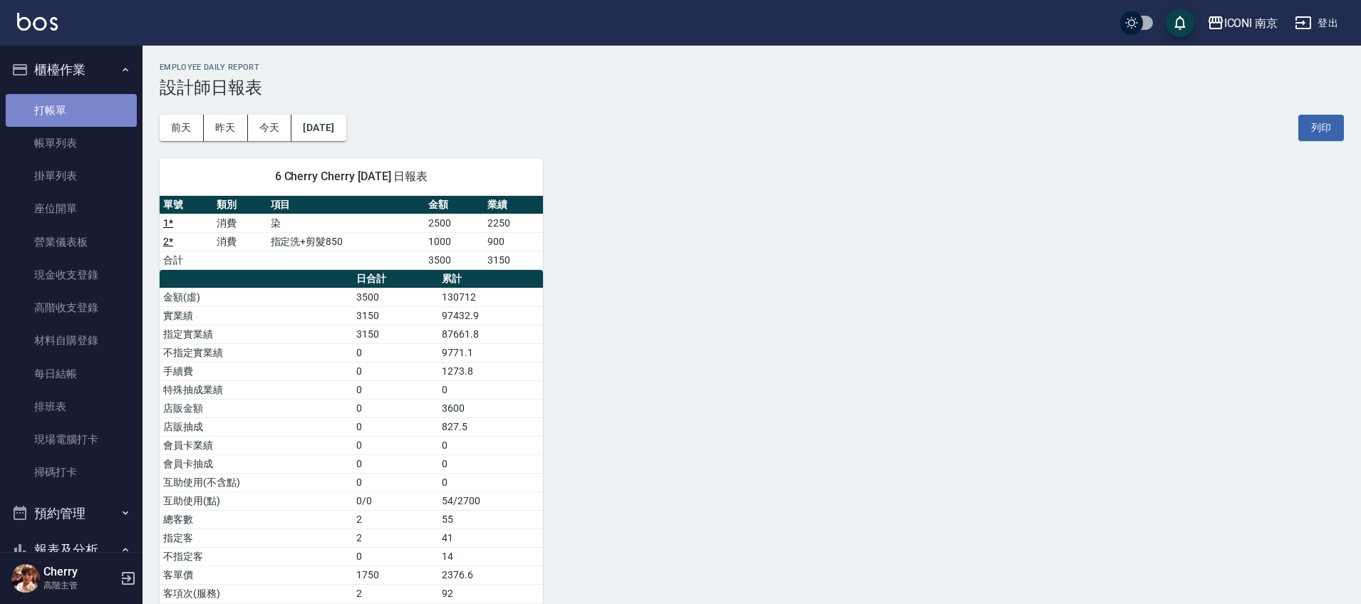
click at [77, 111] on link "打帳單" at bounding box center [71, 110] width 131 height 33
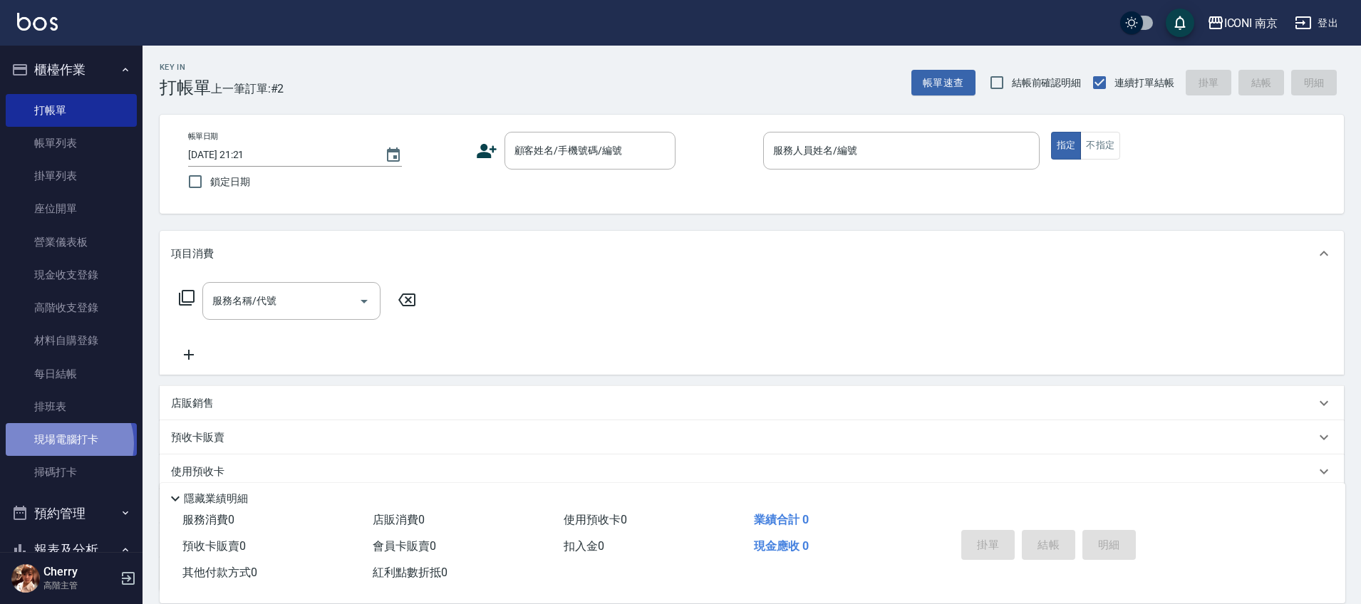
click at [66, 443] on link "現場電腦打卡" at bounding box center [71, 439] width 131 height 33
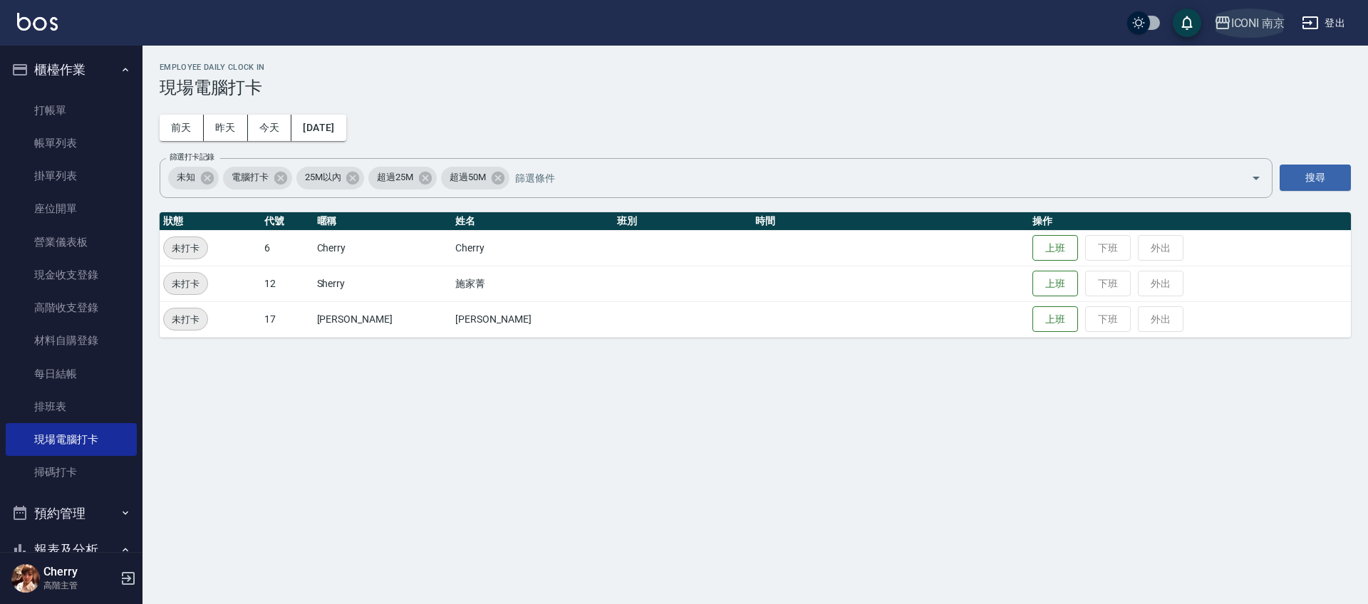
click at [1245, 29] on div "ICONI 南京" at bounding box center [1258, 23] width 54 height 18
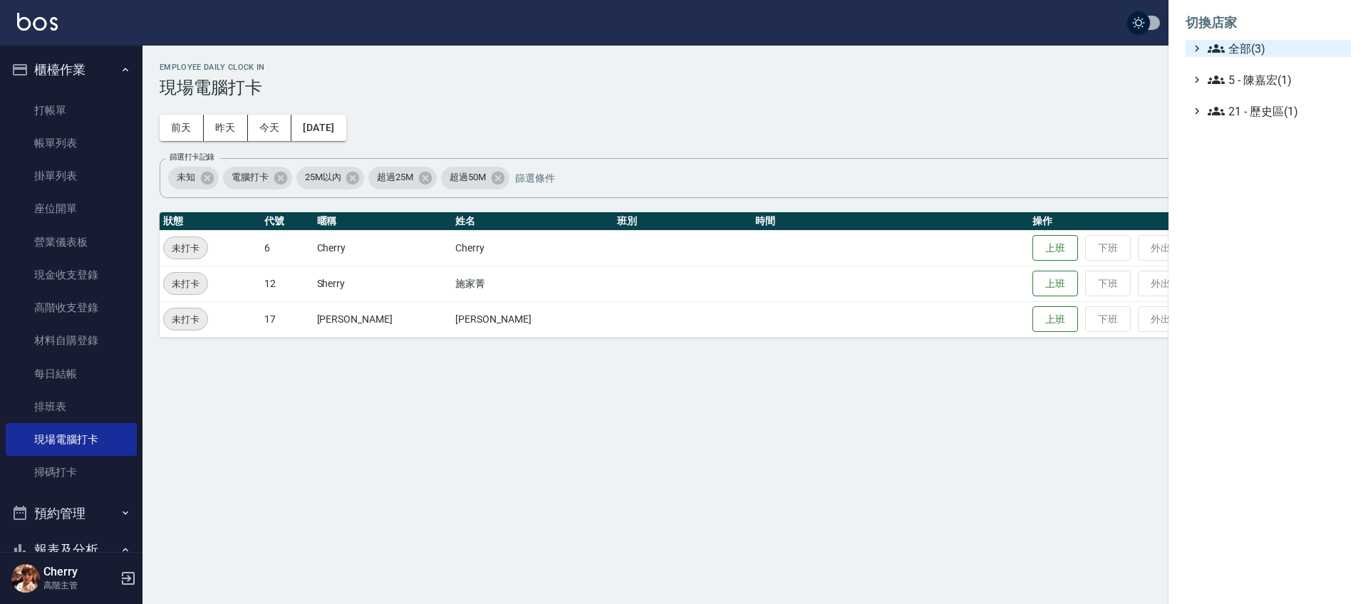
click at [1245, 45] on span "全部(3)" at bounding box center [1277, 48] width 138 height 17
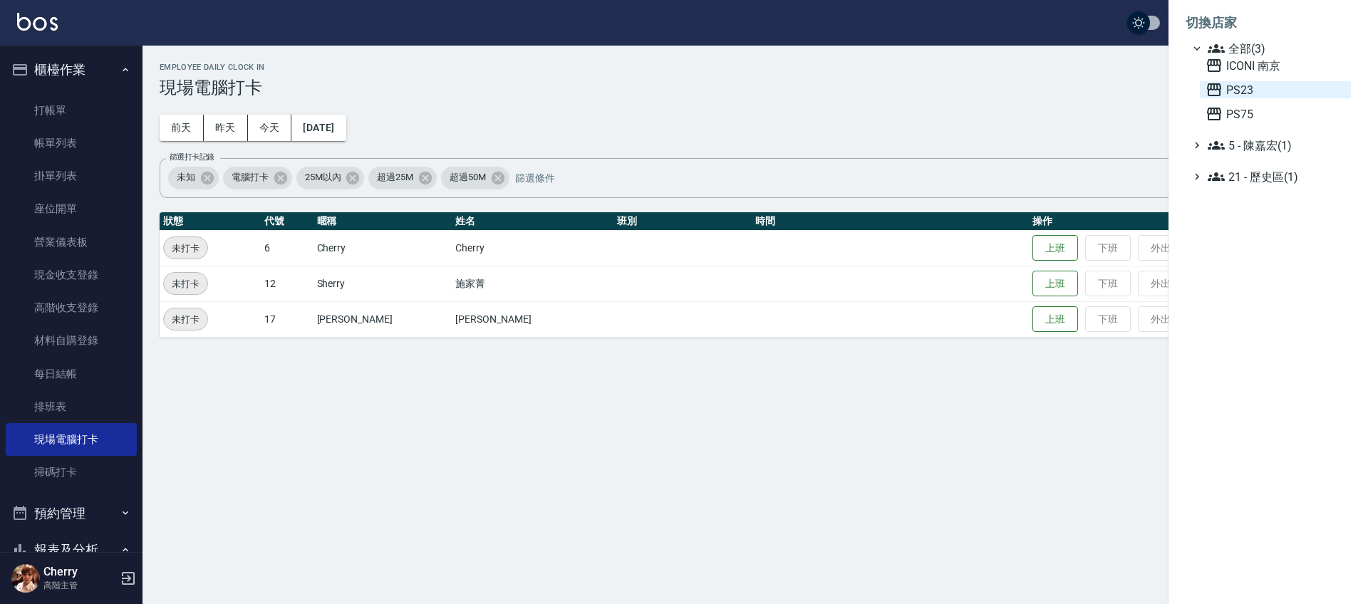
click at [1235, 89] on span "PS23" at bounding box center [1276, 89] width 140 height 17
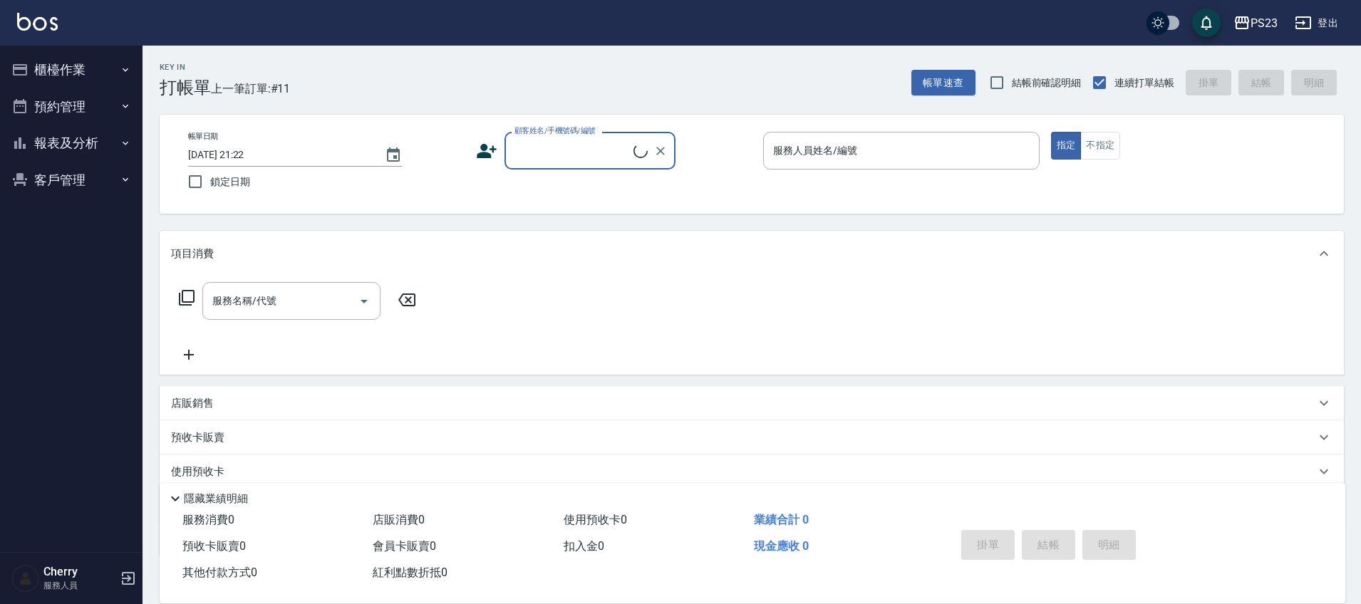
click at [97, 141] on button "報表及分析" at bounding box center [71, 143] width 131 height 37
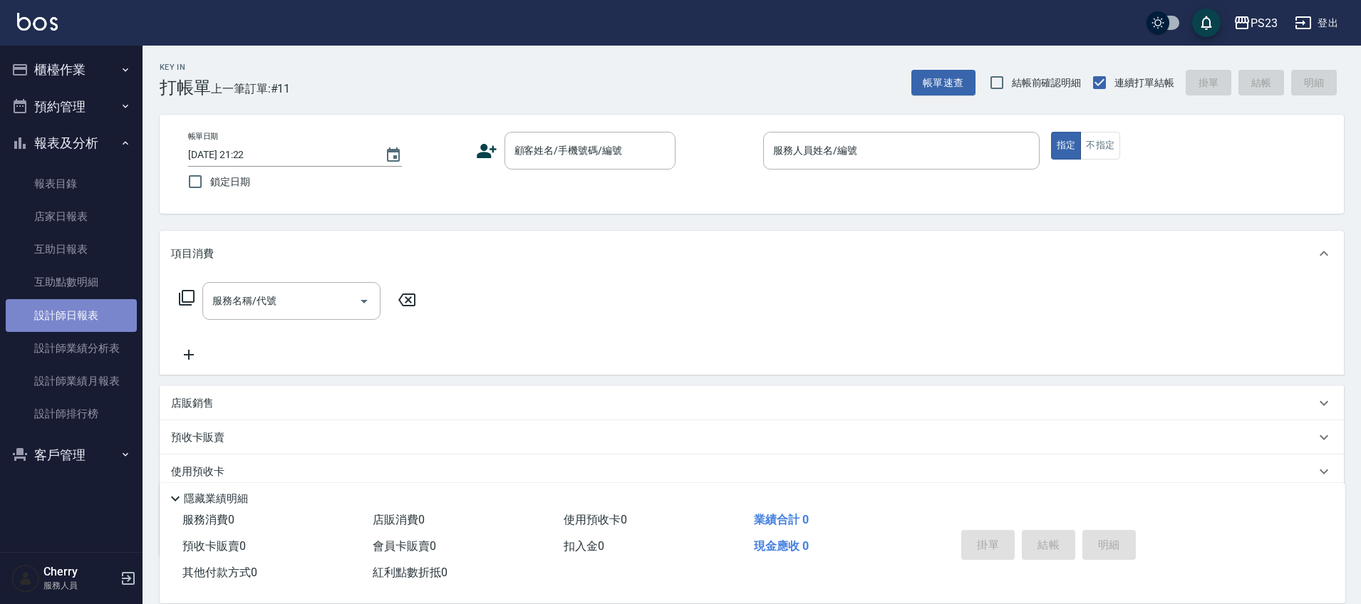
click at [74, 313] on link "設計師日報表" at bounding box center [71, 315] width 131 height 33
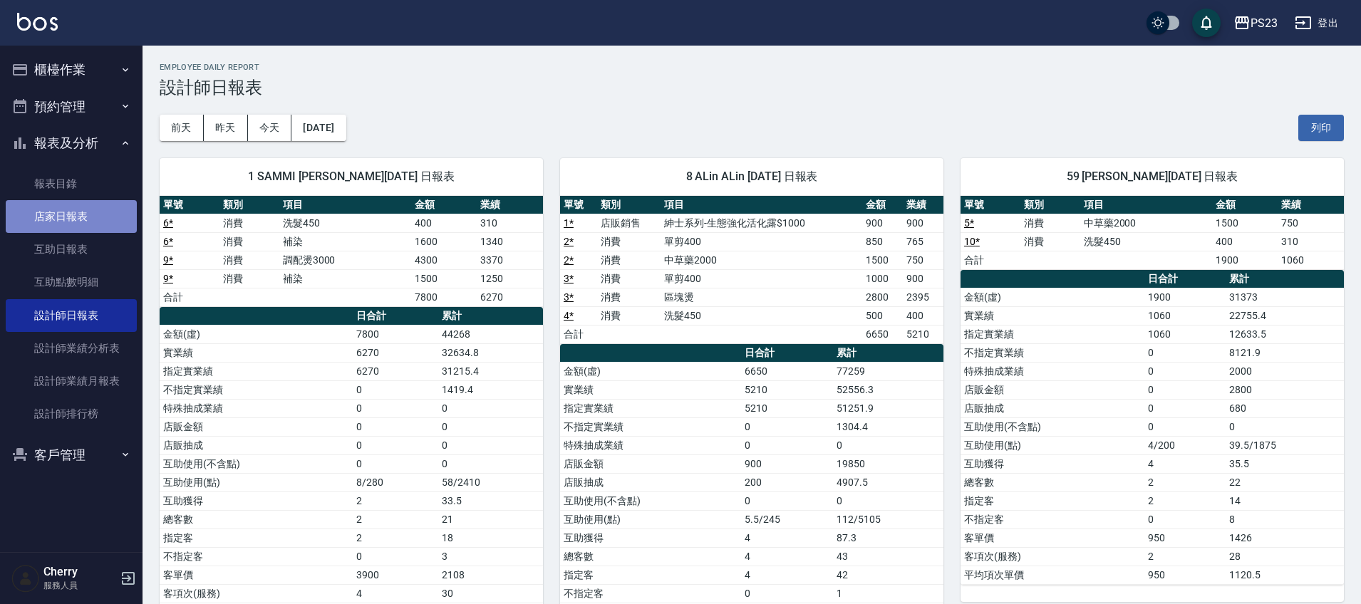
click at [71, 230] on link "店家日報表" at bounding box center [71, 216] width 131 height 33
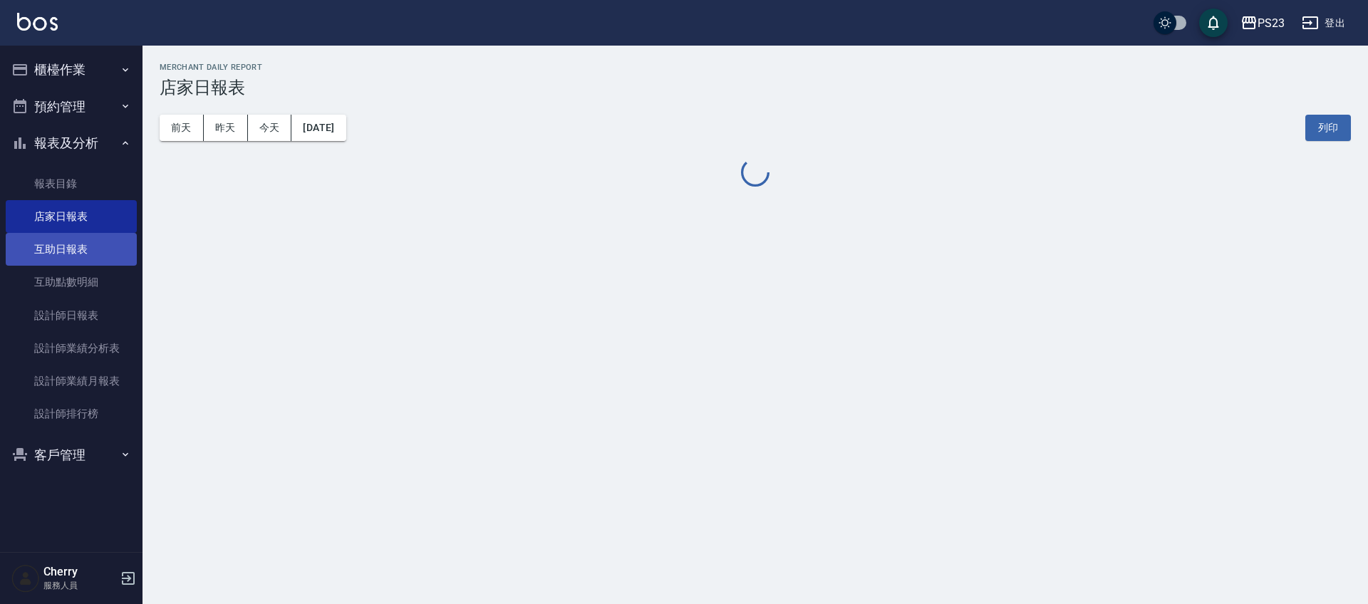
click at [71, 237] on link "互助日報表" at bounding box center [71, 249] width 131 height 33
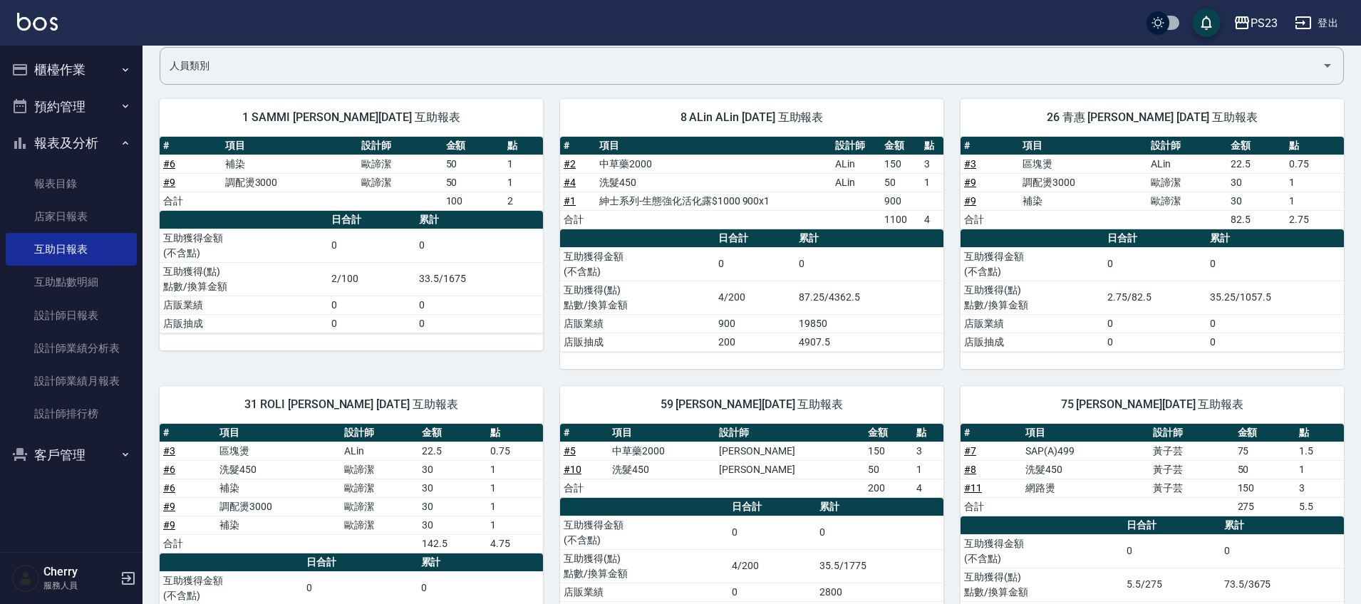
scroll to position [89, 0]
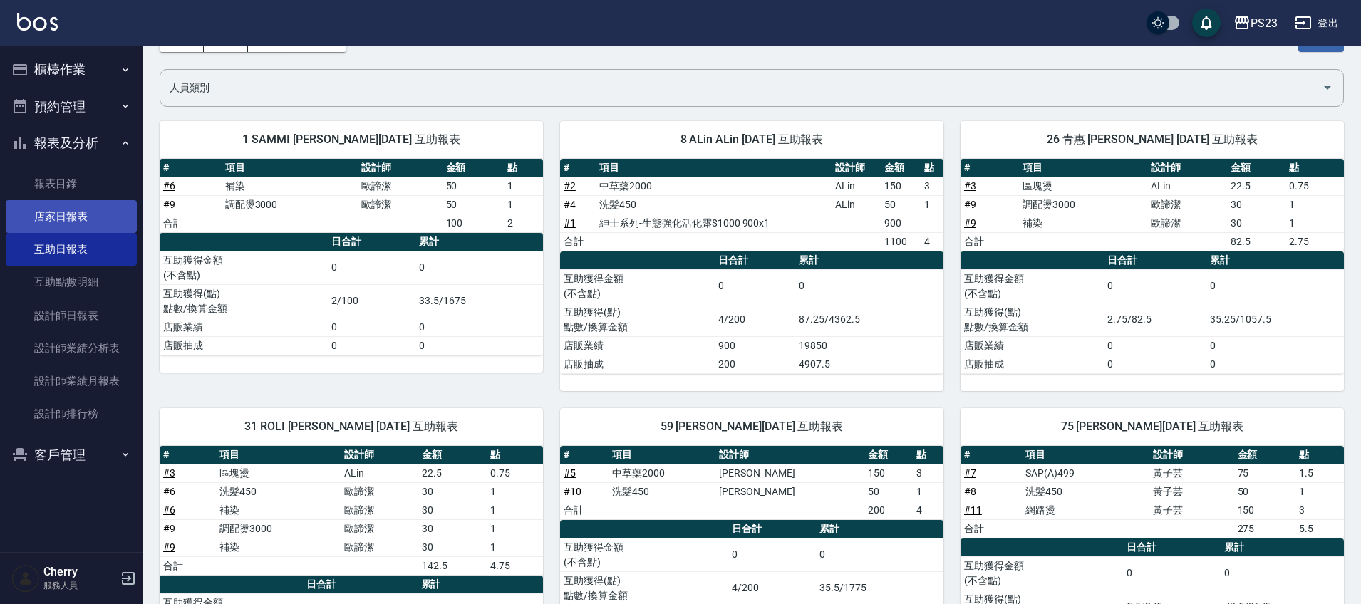
click at [64, 217] on link "店家日報表" at bounding box center [71, 216] width 131 height 33
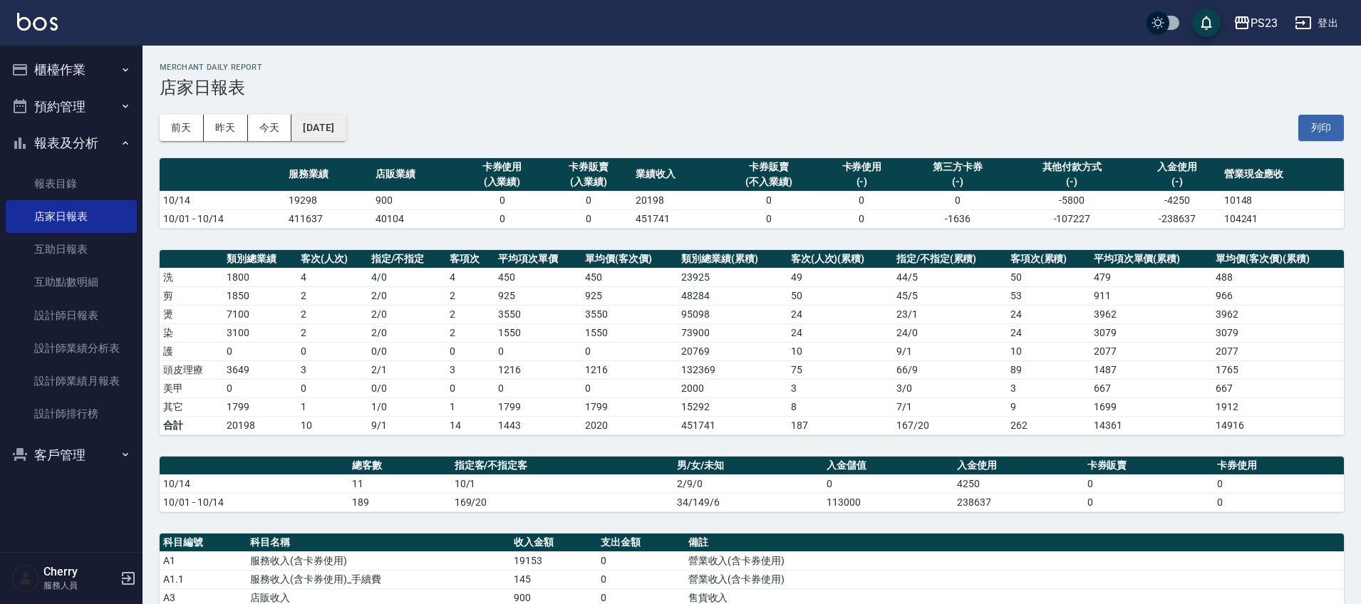
click at [344, 123] on button "[DATE]" at bounding box center [318, 128] width 54 height 26
click at [346, 133] on button "[DATE]" at bounding box center [318, 128] width 54 height 26
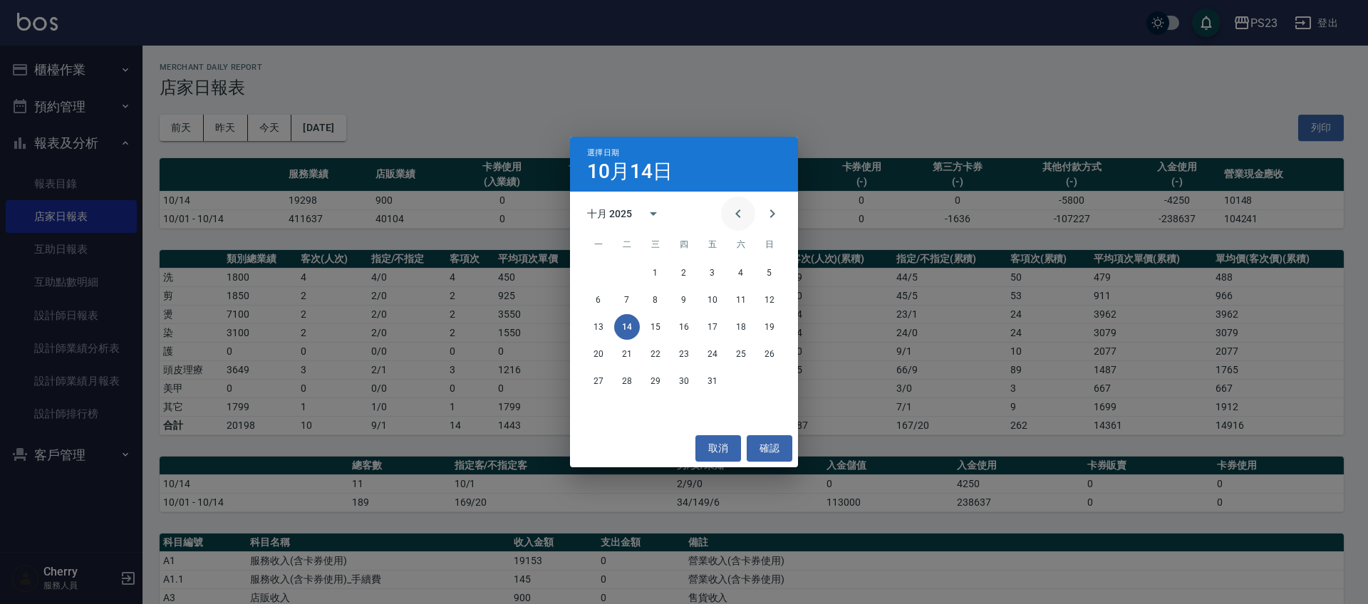
click at [739, 217] on icon "Previous month" at bounding box center [737, 213] width 5 height 9
click at [628, 382] on button "30" at bounding box center [627, 381] width 26 height 26
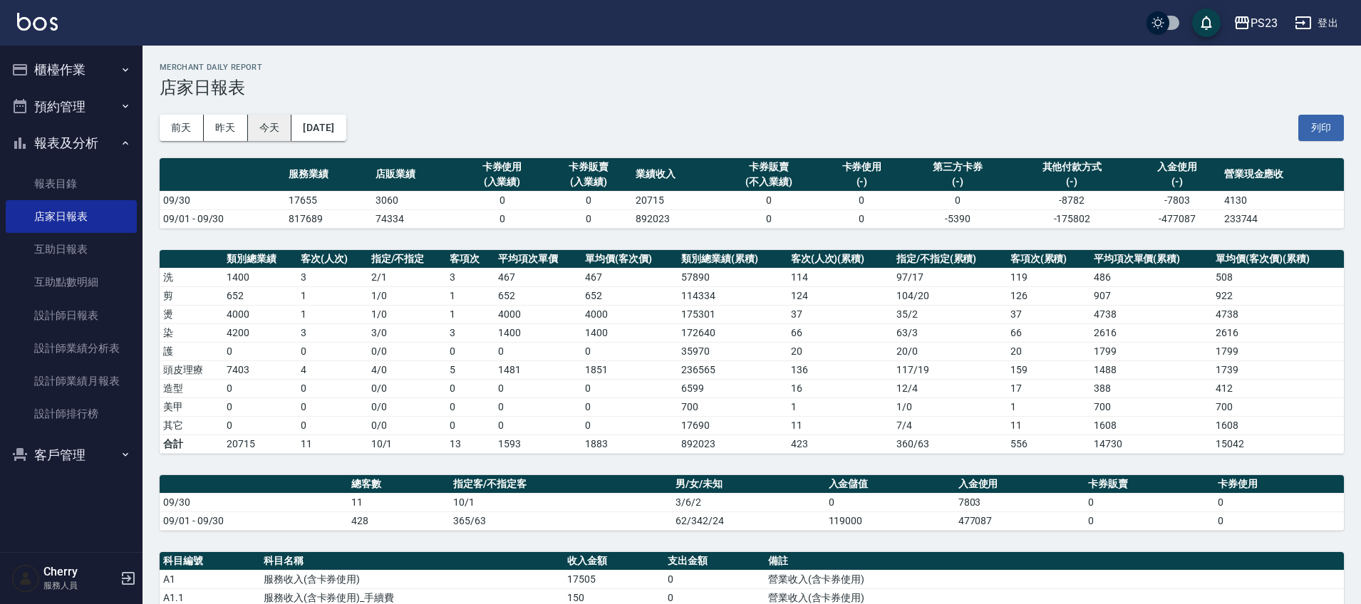
click at [259, 128] on button "今天" at bounding box center [270, 128] width 44 height 26
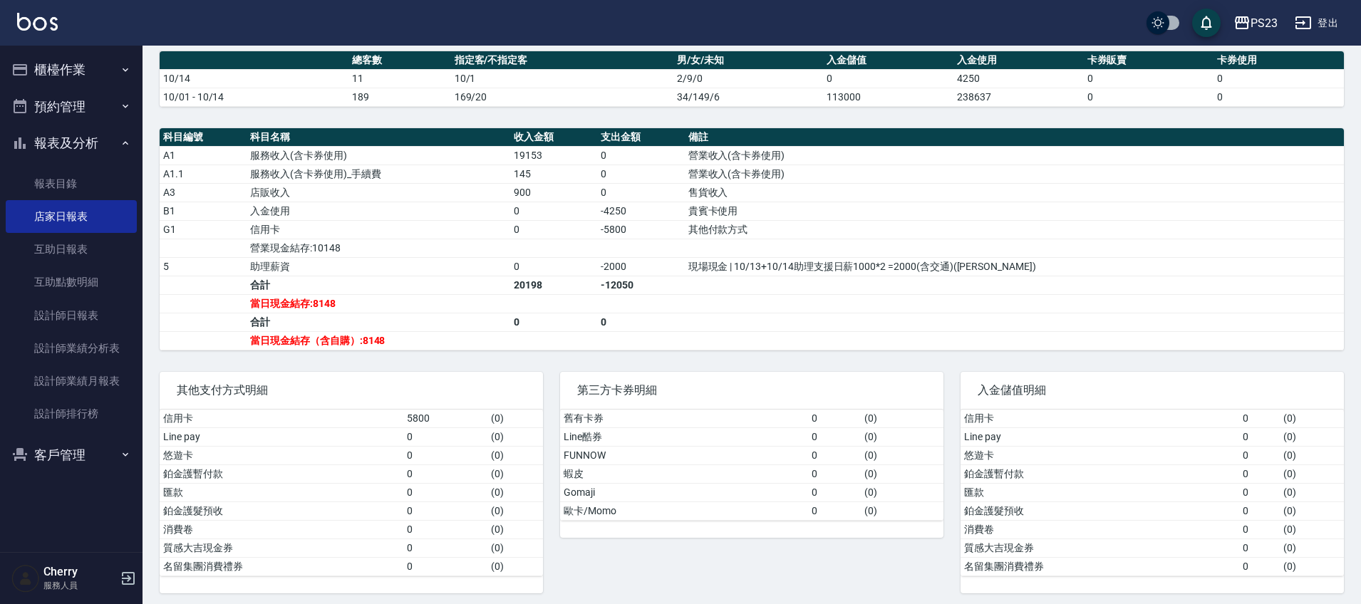
scroll to position [412, 0]
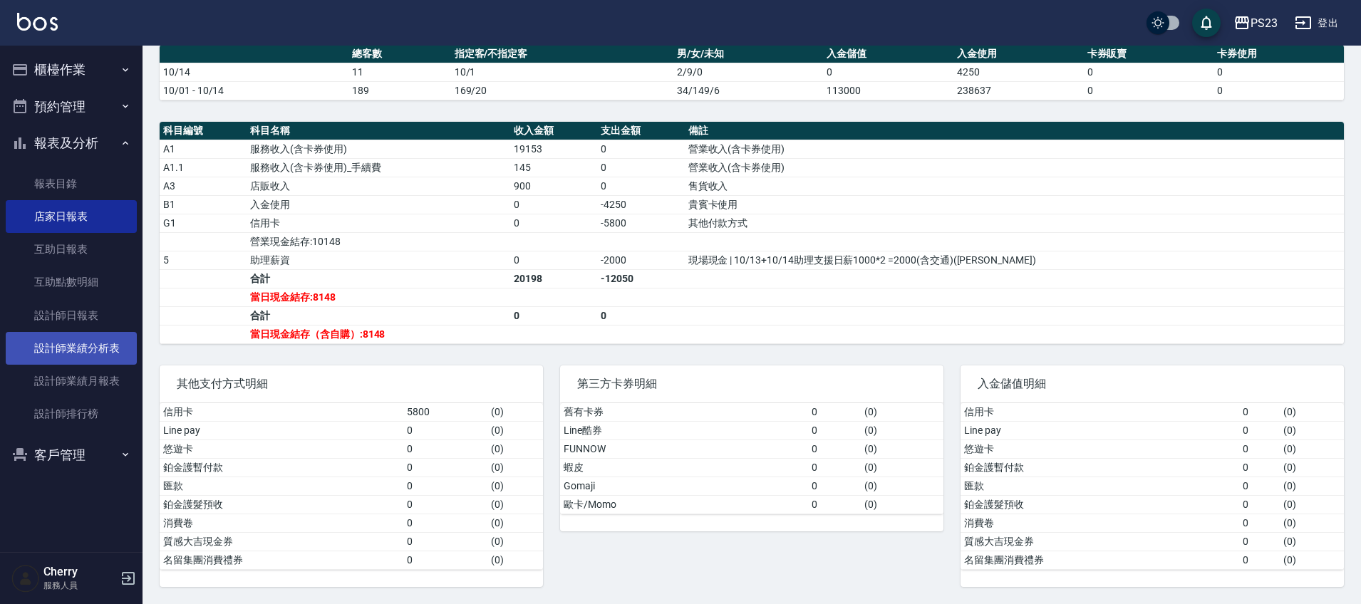
click at [100, 353] on link "設計師業績分析表" at bounding box center [71, 348] width 131 height 33
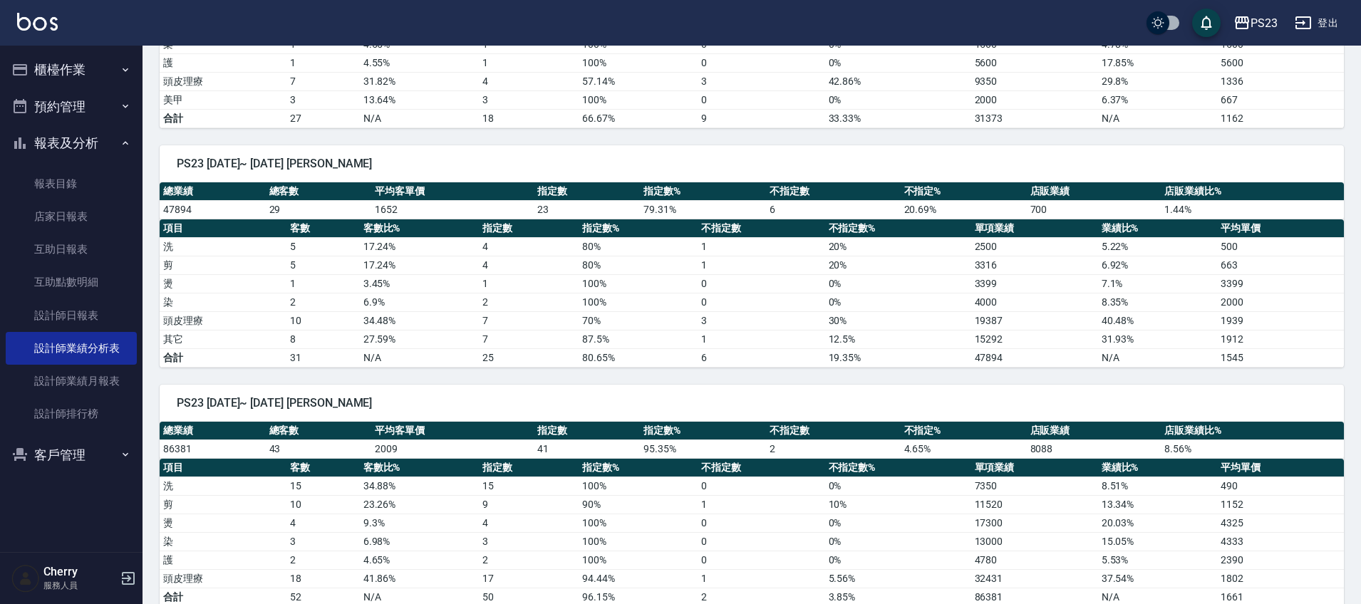
scroll to position [1218, 0]
